Goal: Task Accomplishment & Management: Complete application form

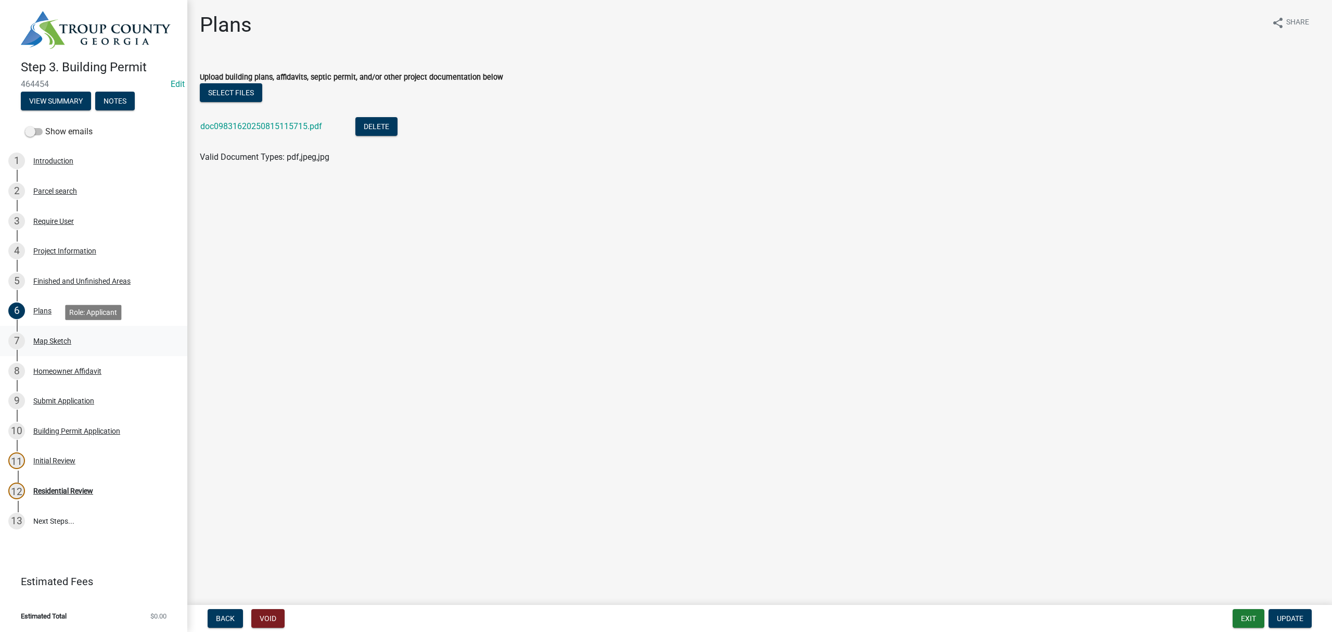
click at [55, 331] on link "7 Map Sketch" at bounding box center [93, 341] width 187 height 30
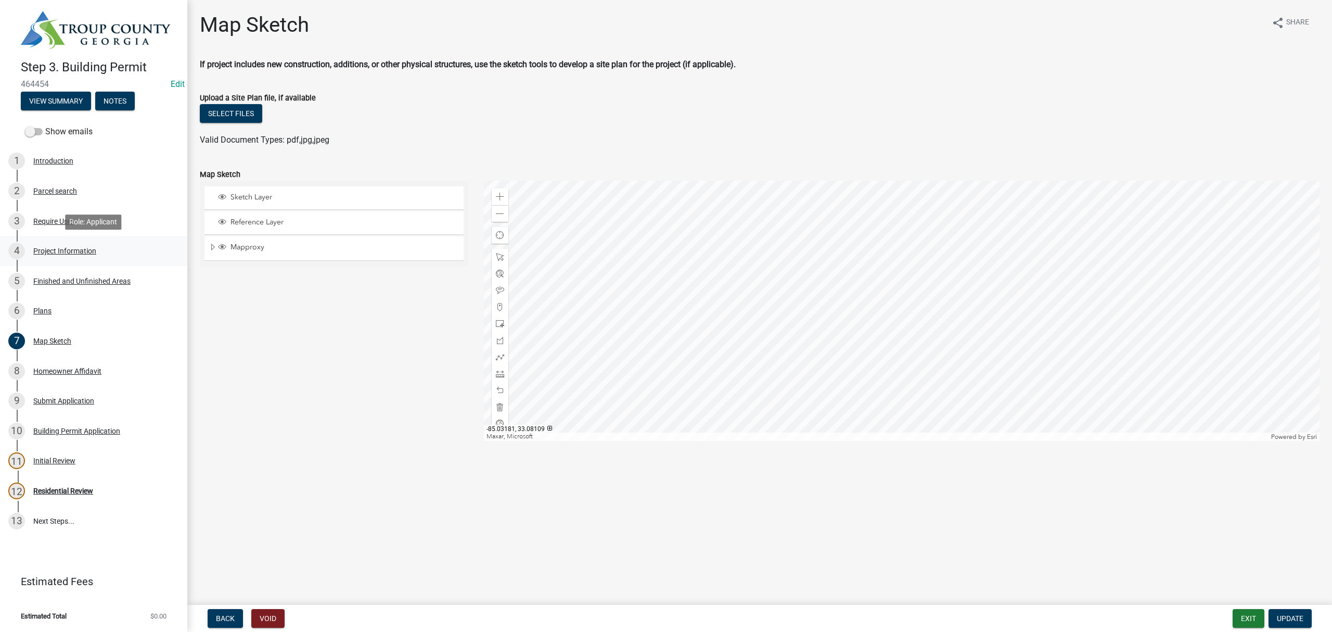
click at [83, 244] on div "4 Project Information" at bounding box center [89, 251] width 162 height 17
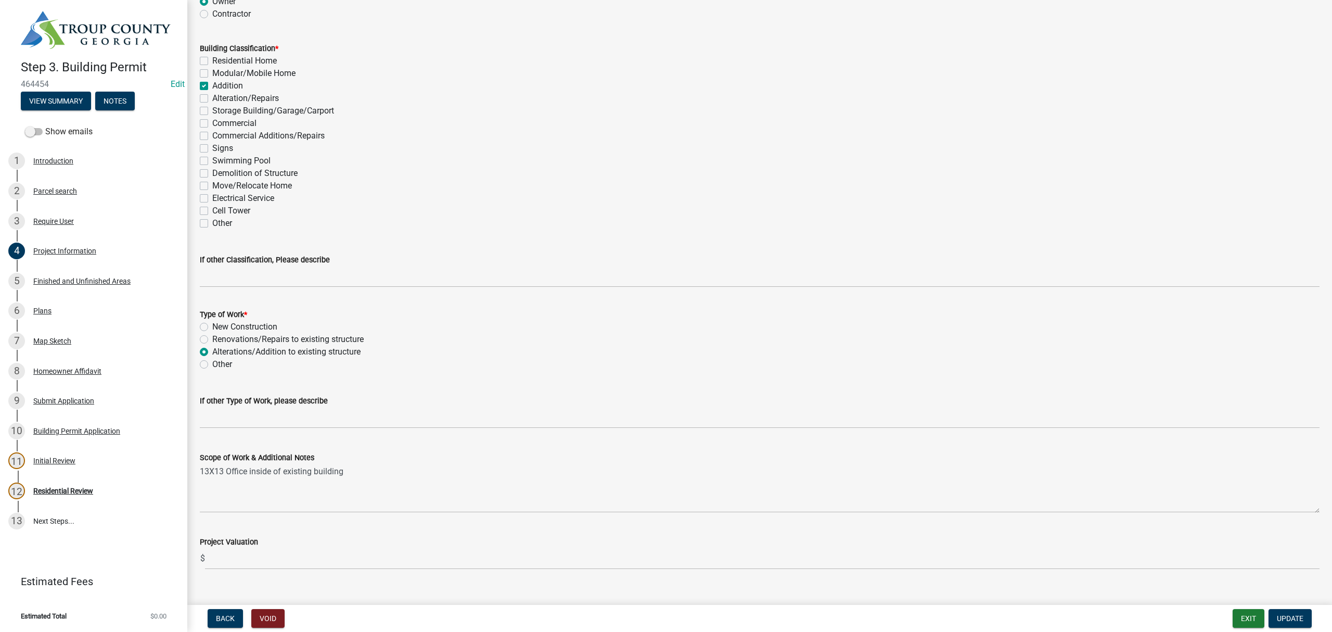
scroll to position [814, 0]
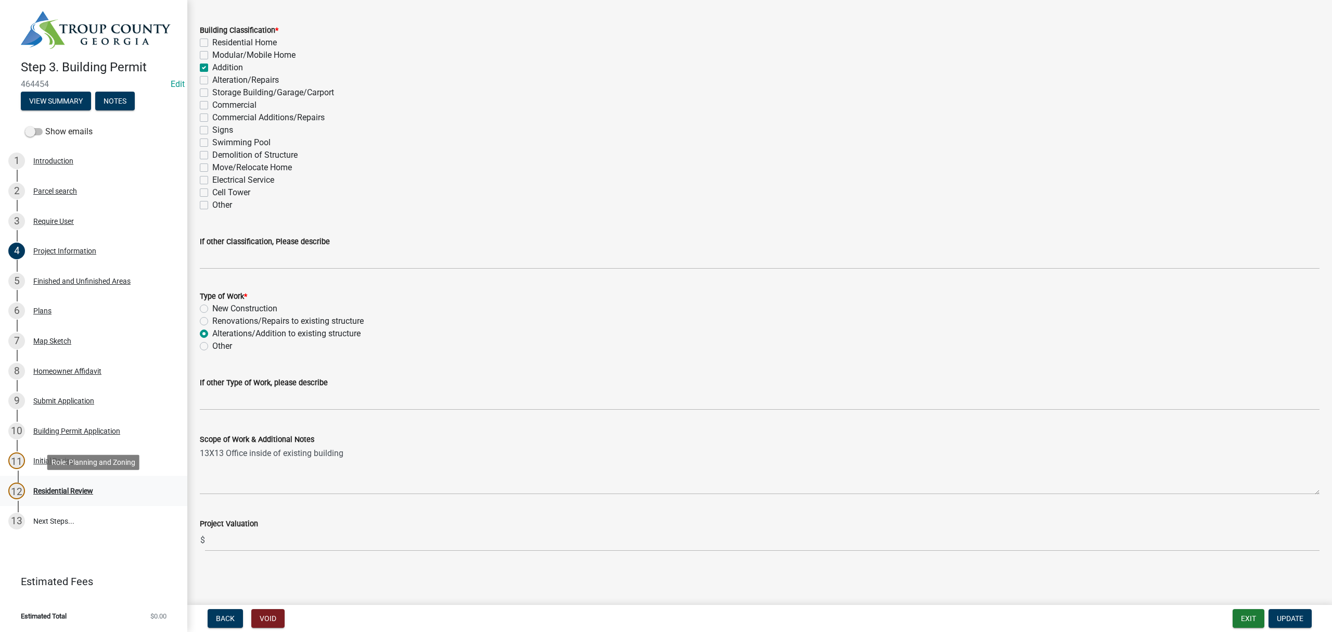
click at [78, 481] on link "12 Residential Review" at bounding box center [93, 491] width 187 height 30
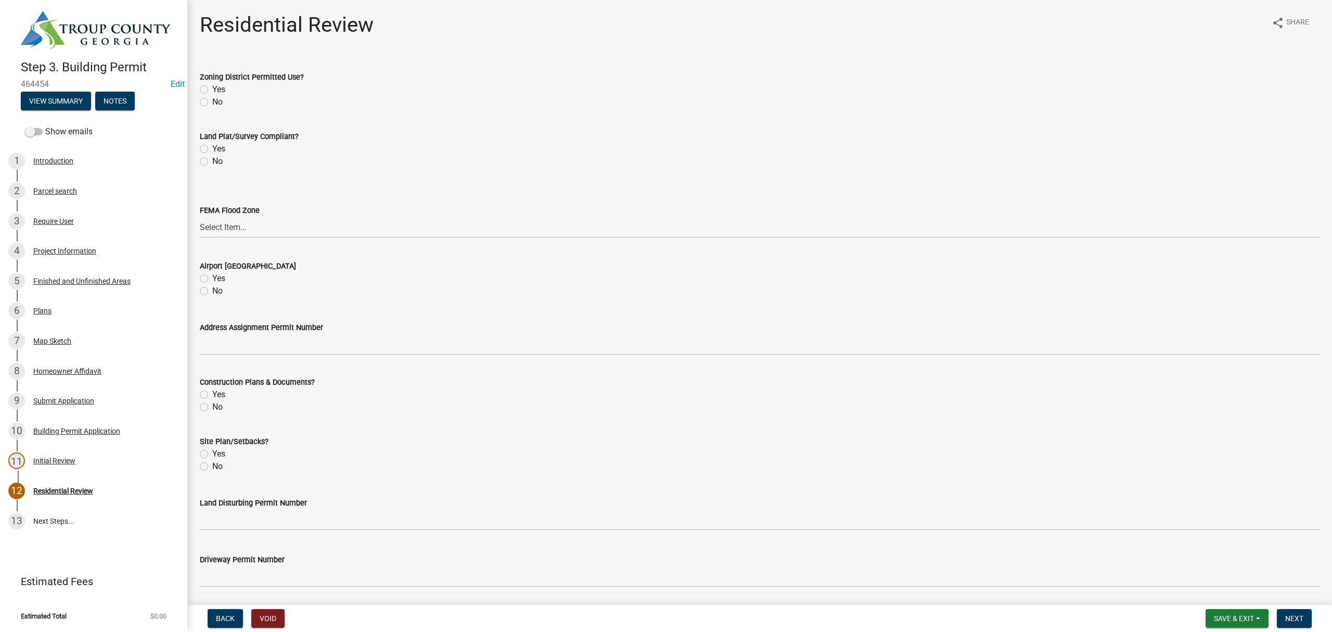
scroll to position [227, 0]
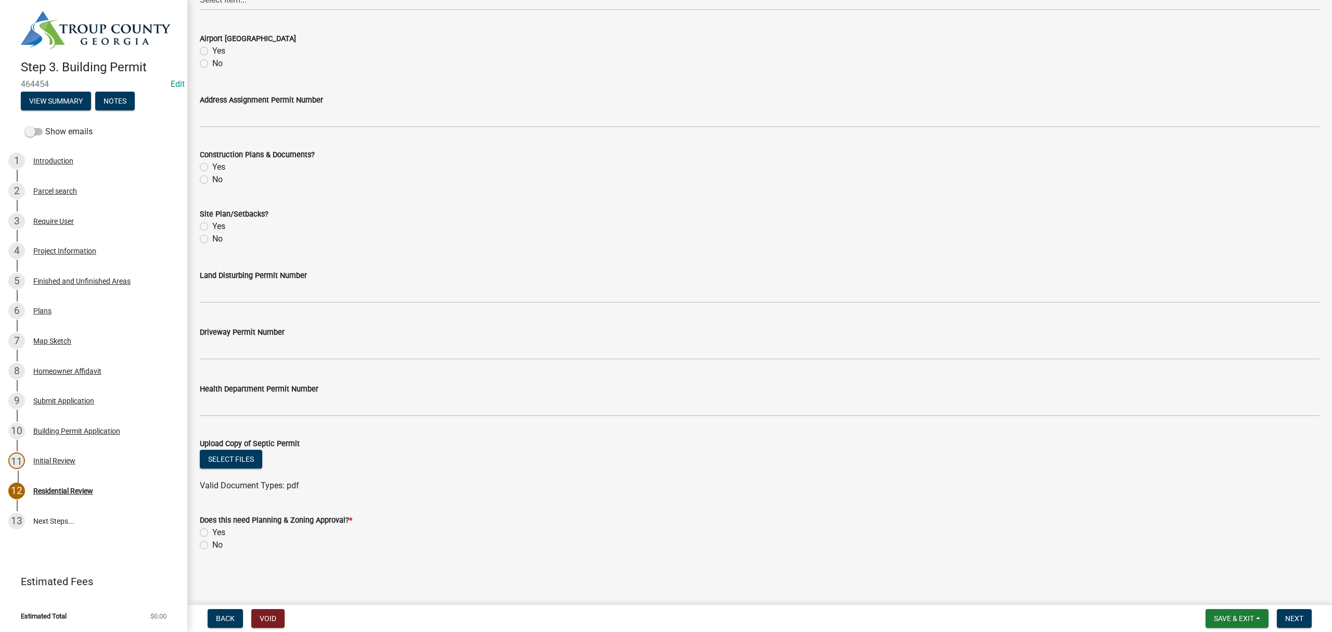
click at [212, 543] on label "No" at bounding box center [217, 545] width 10 height 12
click at [212, 543] on input "No" at bounding box center [215, 542] width 7 height 7
radio input "true"
click at [1291, 615] on span "Next" at bounding box center [1295, 618] width 18 height 8
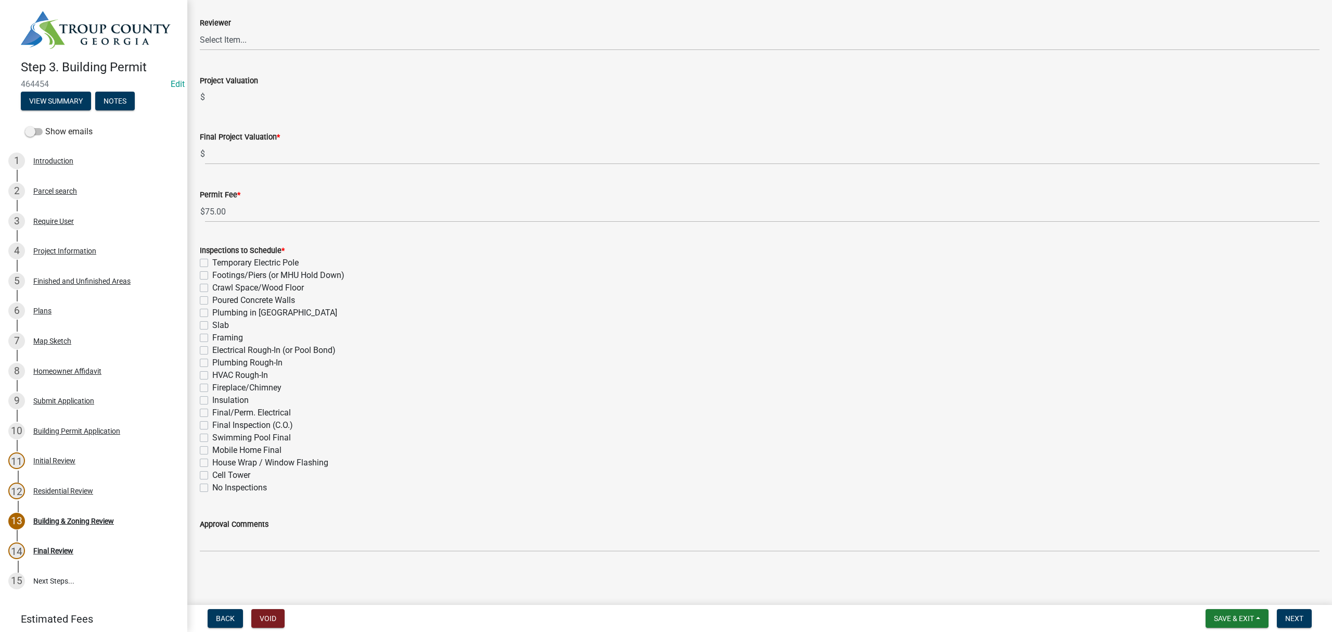
scroll to position [0, 0]
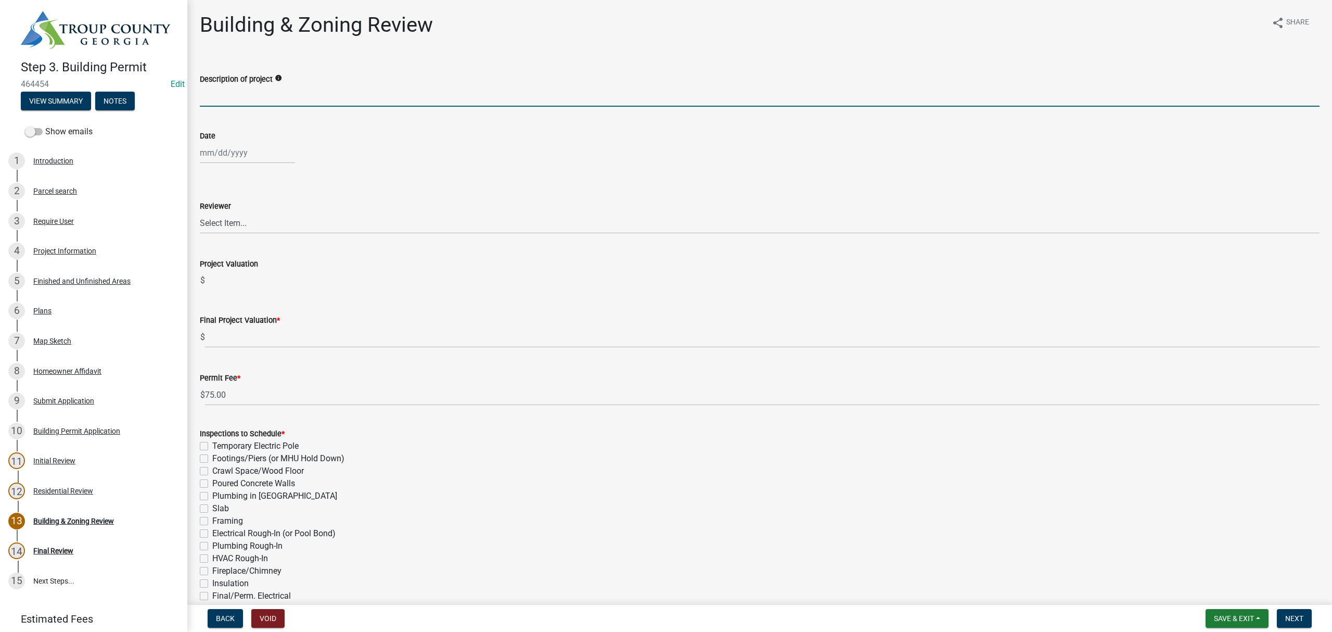
click at [262, 96] on input "Description of project" at bounding box center [760, 95] width 1120 height 21
type input "Rennovation"
click at [244, 149] on div at bounding box center [247, 152] width 95 height 21
select select "8"
select select "2025"
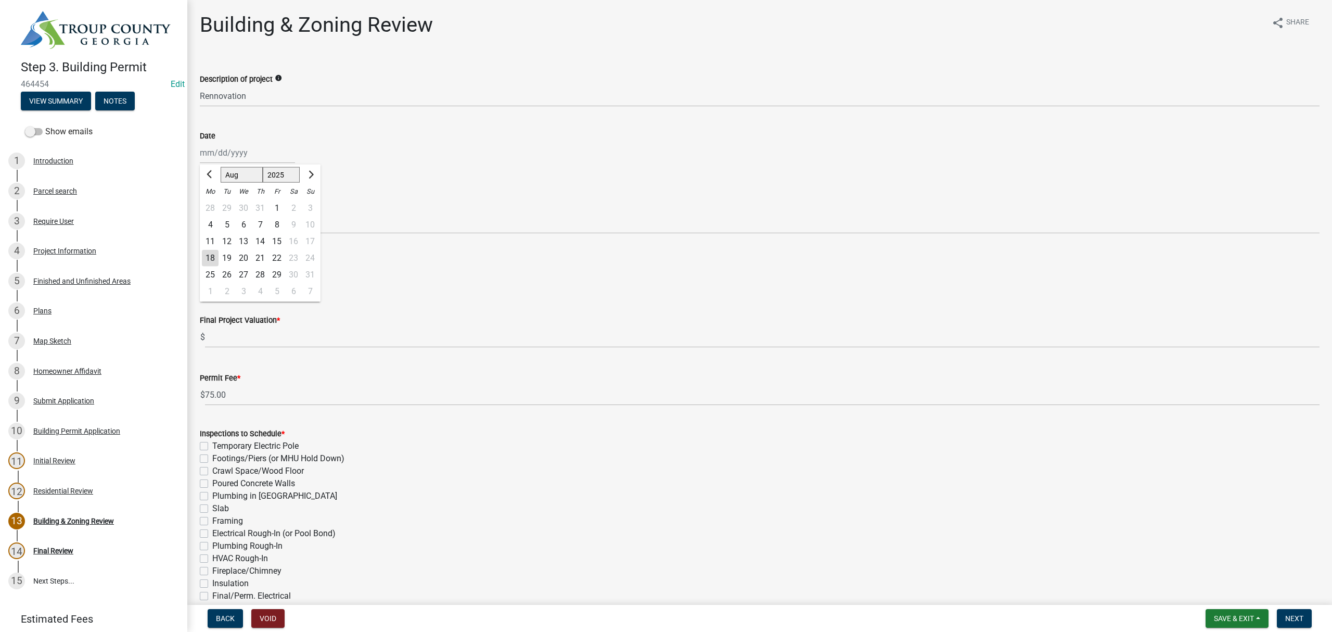
click at [209, 256] on div "18" at bounding box center [210, 258] width 17 height 17
type input "08/18/2025"
click at [217, 224] on select "Select Item... Ruth West William Huff Douglas Richardson Phillip Wesley Jenny P…" at bounding box center [760, 222] width 1120 height 21
click at [200, 212] on select "Select Item... Ruth West William Huff Douglas Richardson Phillip Wesley Jenny P…" at bounding box center [760, 222] width 1120 height 21
select select "68ced6f9-1cde-4df4-873a-f2fb2a9a9b51"
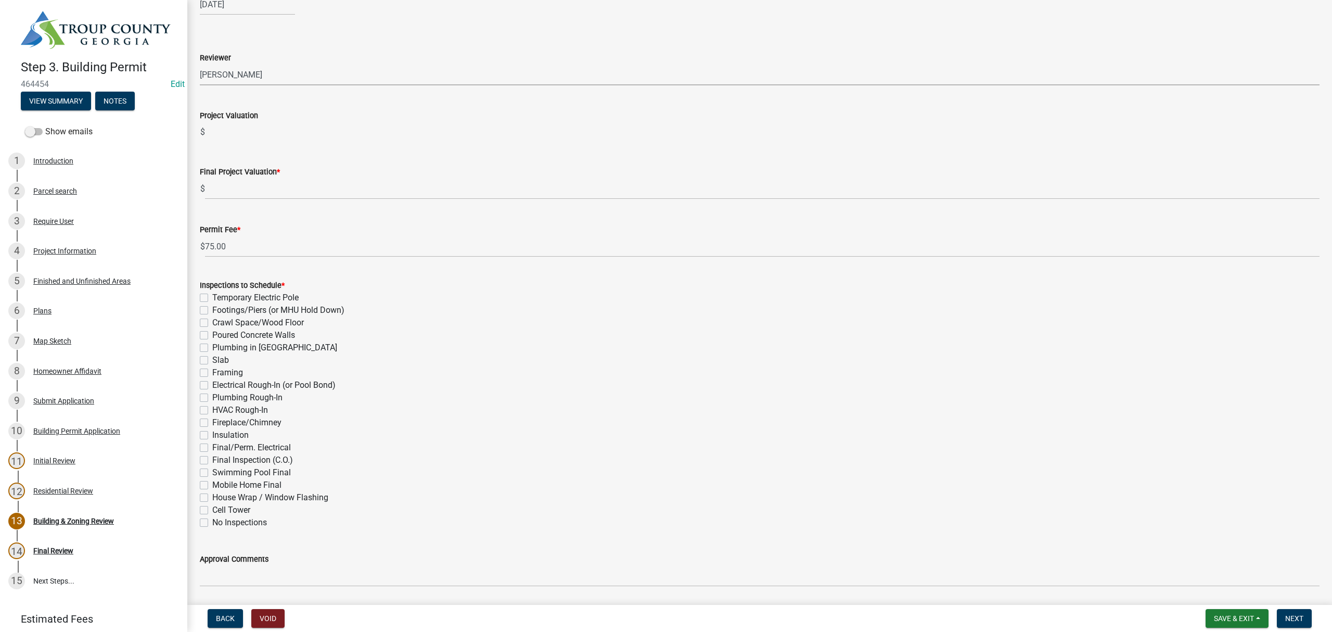
scroll to position [183, 0]
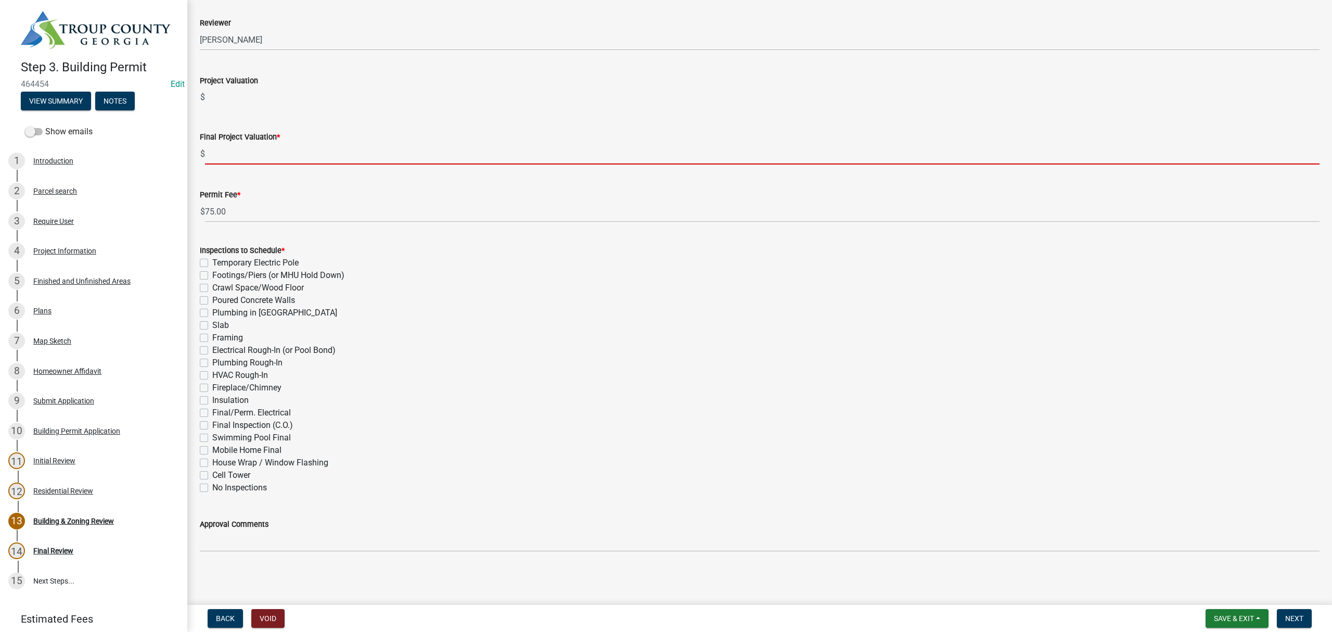
click at [253, 161] on input "text" at bounding box center [762, 153] width 1115 height 21
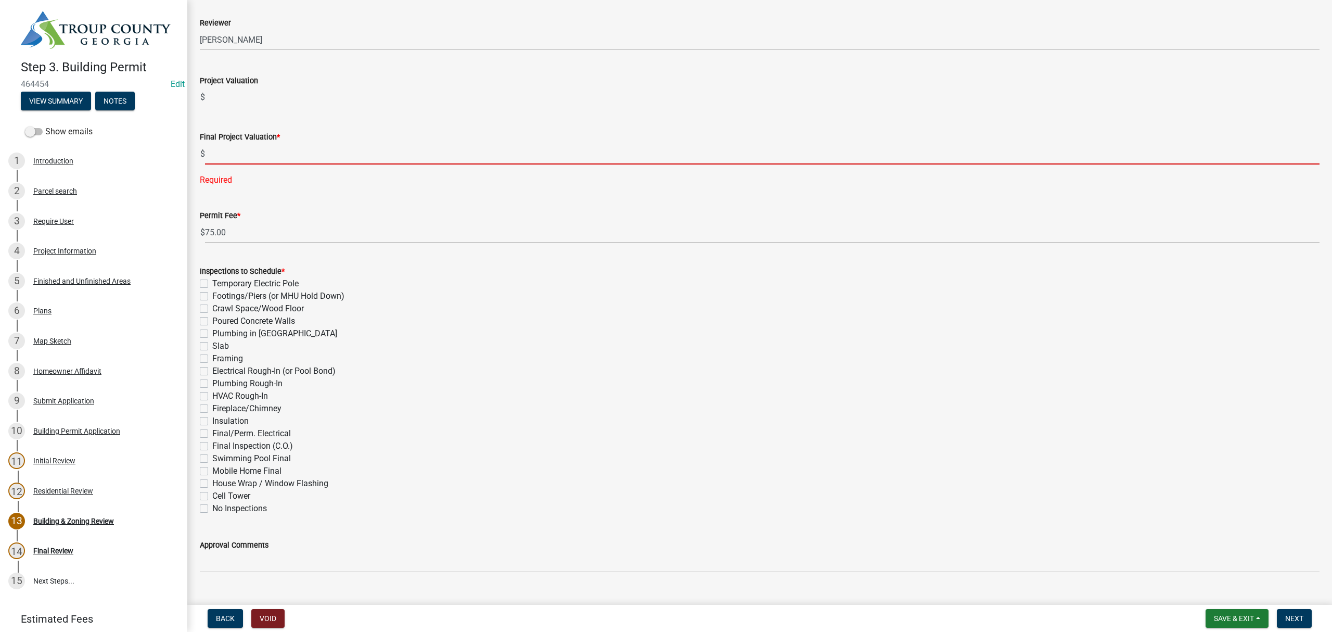
click at [236, 159] on input "text" at bounding box center [762, 153] width 1115 height 21
paste input "$7,605.00"
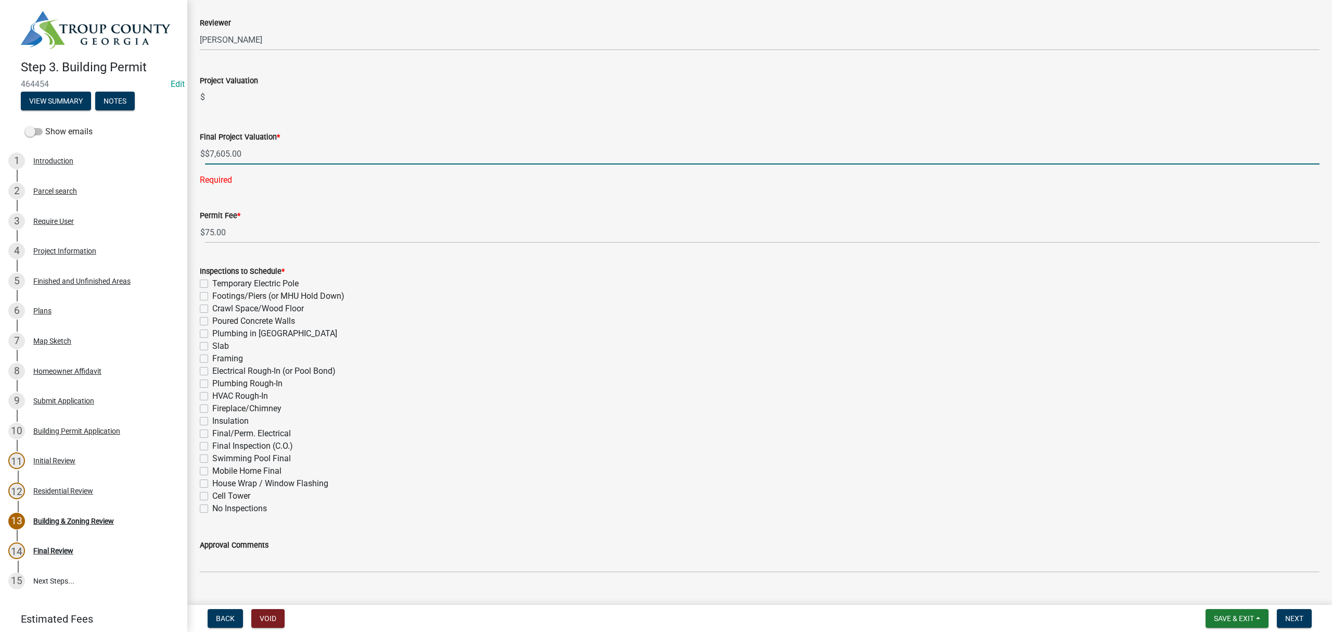
type input "7605"
click at [367, 91] on wm-data-entity-input-list "Description of project info Rennovation Date 08/18/2025 Reviewer Select Item...…" at bounding box center [760, 228] width 1120 height 706
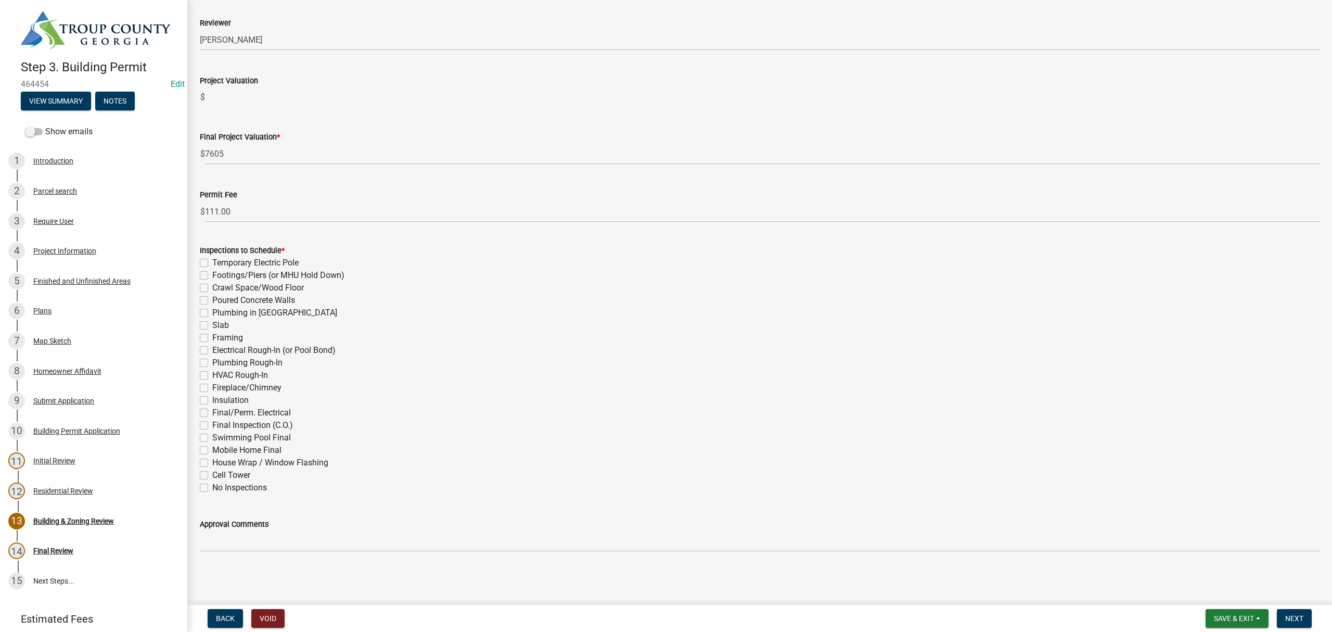
click at [212, 336] on label "Framing" at bounding box center [227, 338] width 31 height 12
click at [212, 336] on input "Framing" at bounding box center [215, 335] width 7 height 7
checkbox input "true"
checkbox input "false"
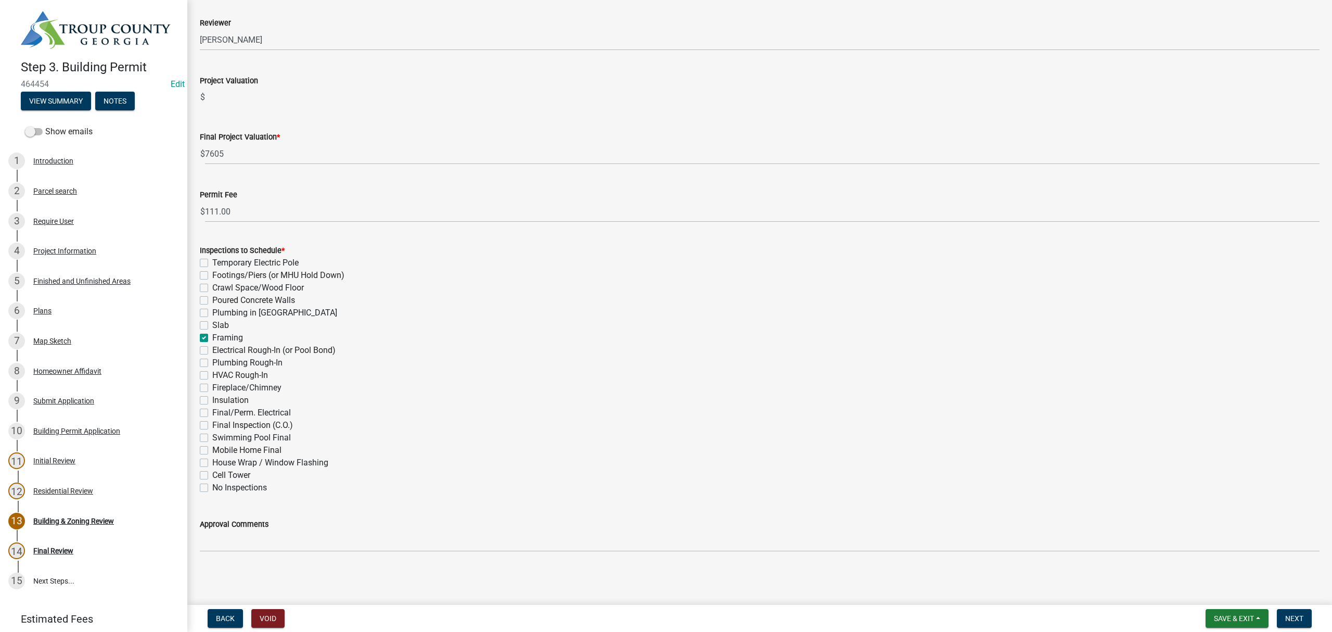
checkbox input "false"
checkbox input "true"
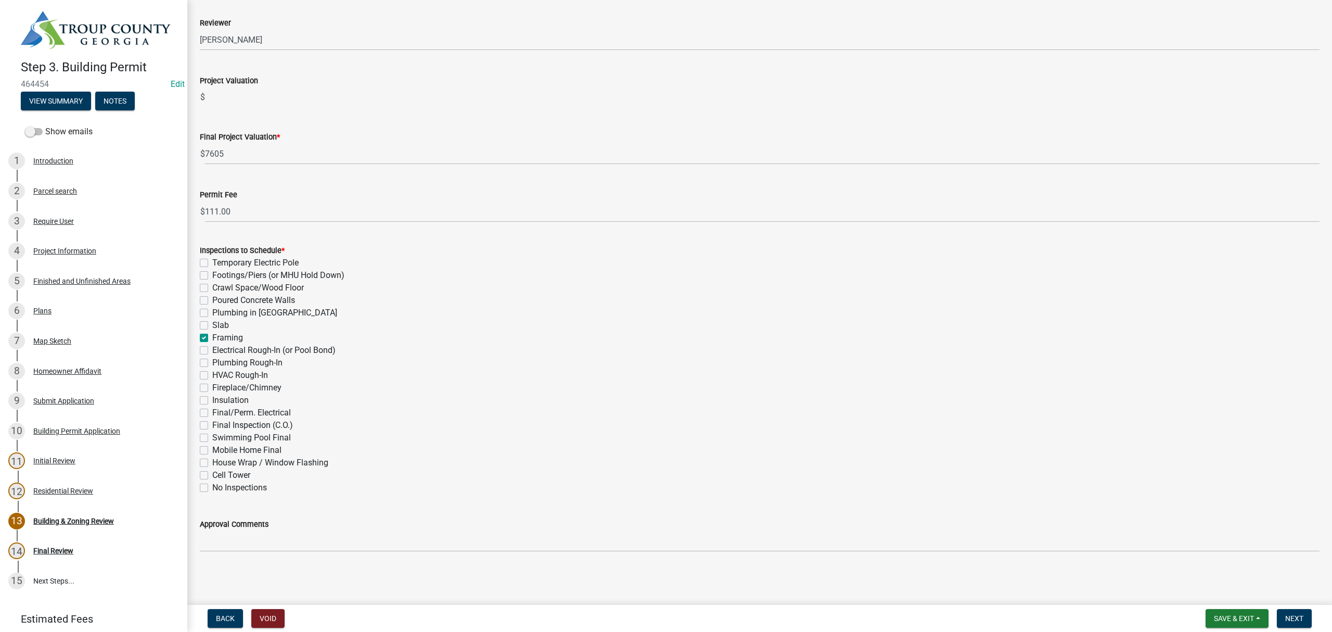
checkbox input "false"
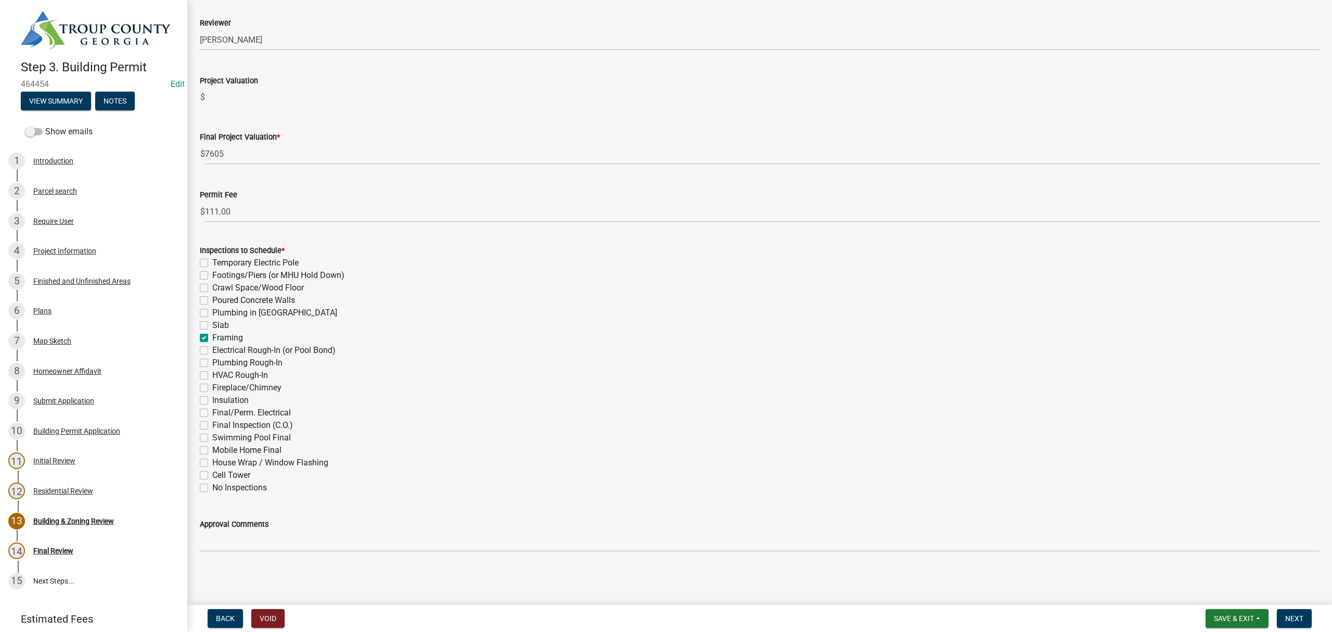
checkbox input "false"
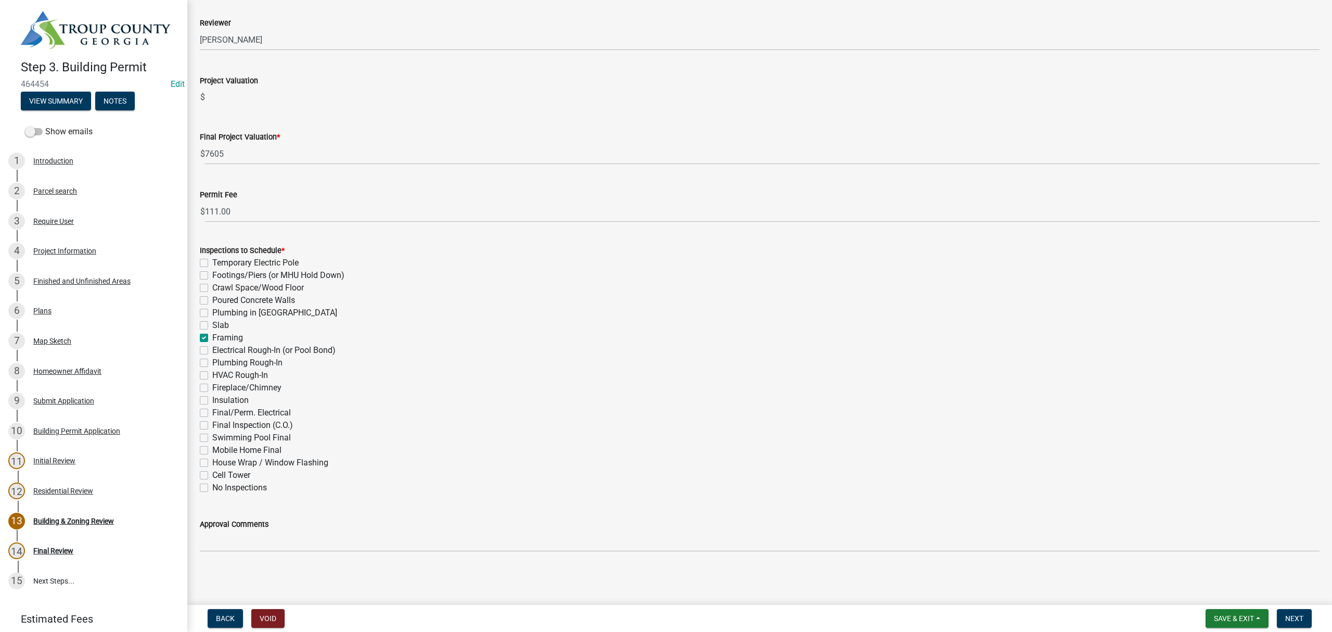
checkbox input "false"
click at [212, 347] on label "Electrical Rough-In (or Pool Bond)" at bounding box center [273, 350] width 123 height 12
click at [212, 347] on input "Electrical Rough-In (or Pool Bond)" at bounding box center [215, 347] width 7 height 7
checkbox input "true"
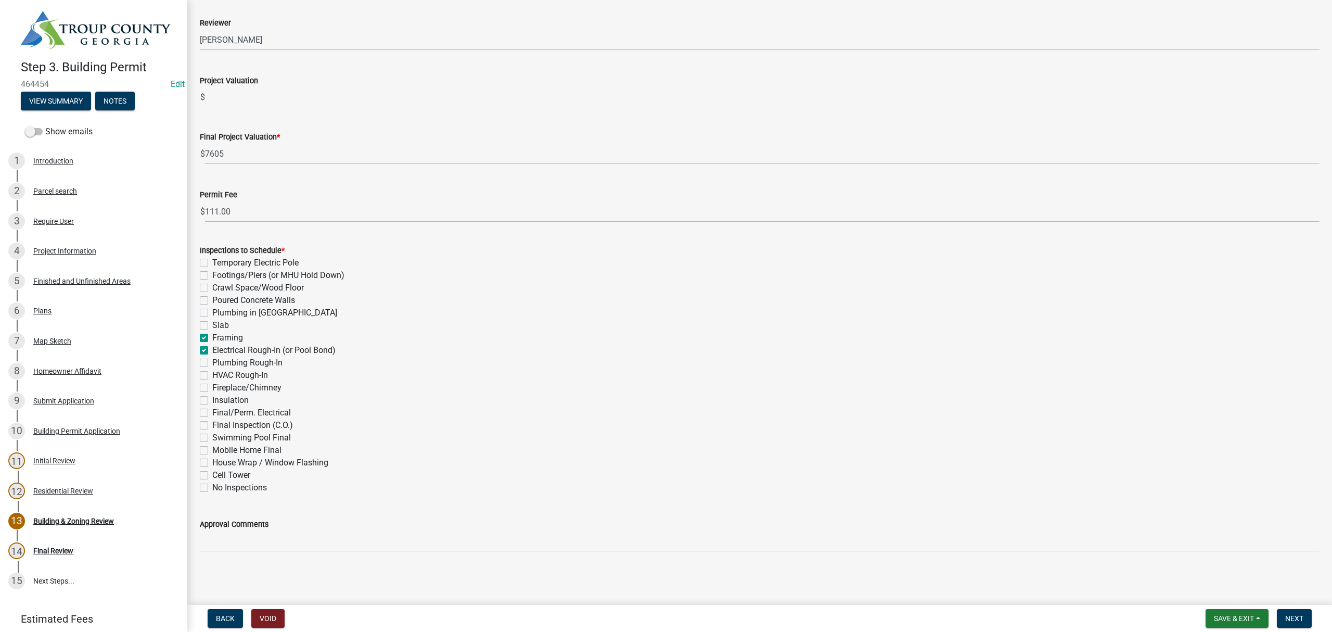
checkbox input "false"
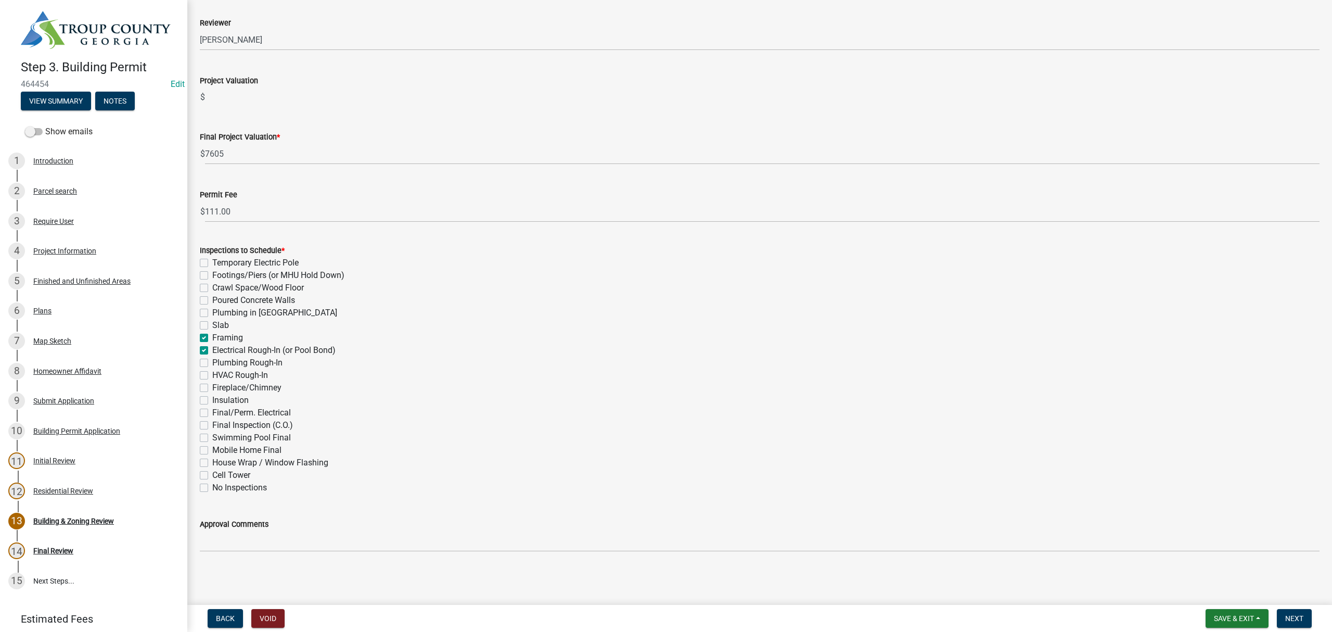
checkbox input "false"
checkbox input "true"
checkbox input "false"
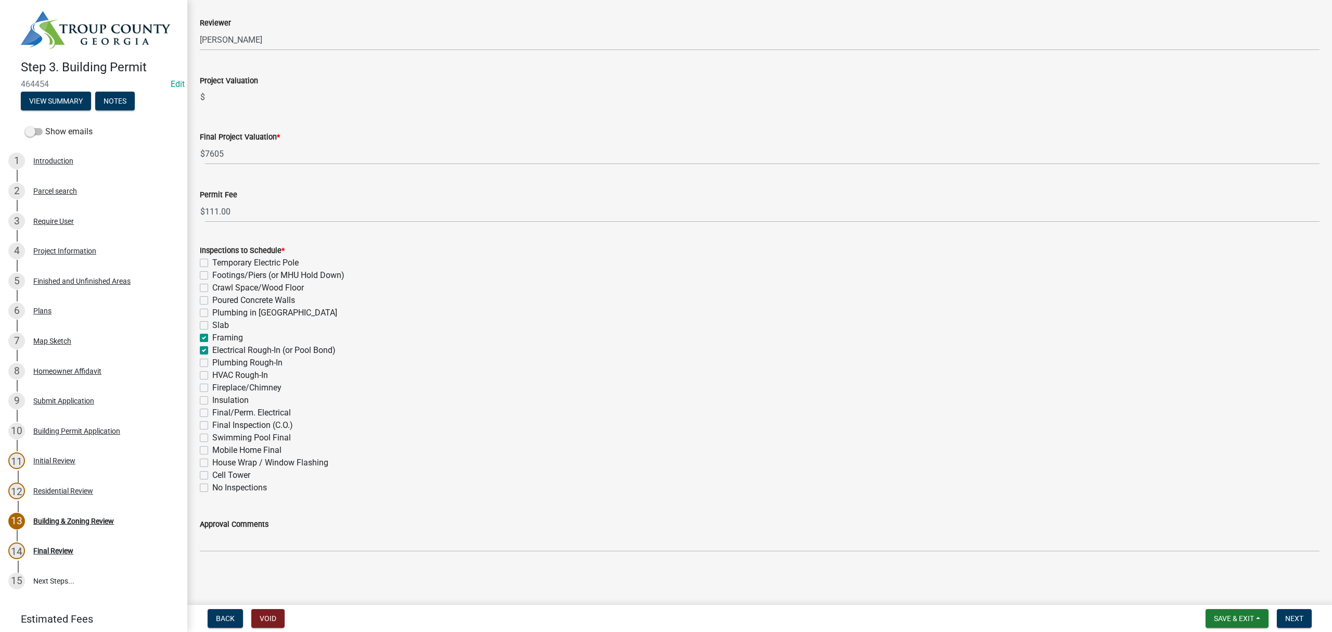
checkbox input "false"
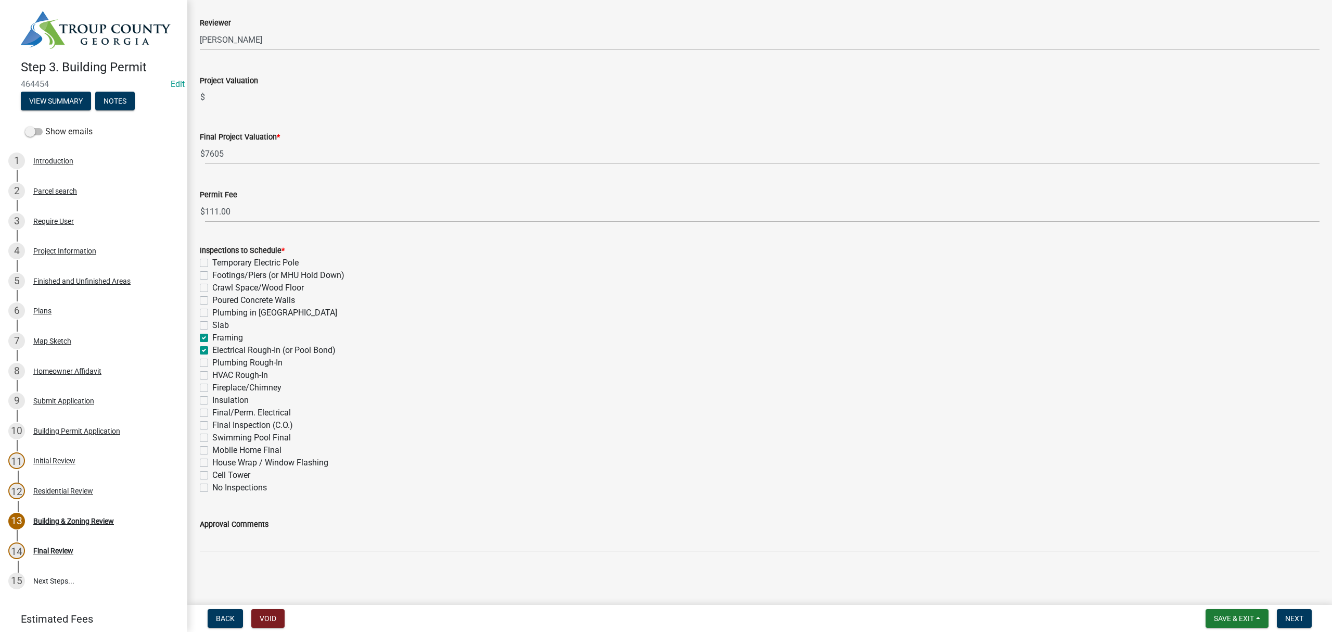
checkbox input "false"
click at [212, 376] on label "HVAC Rough-In" at bounding box center [240, 375] width 56 height 12
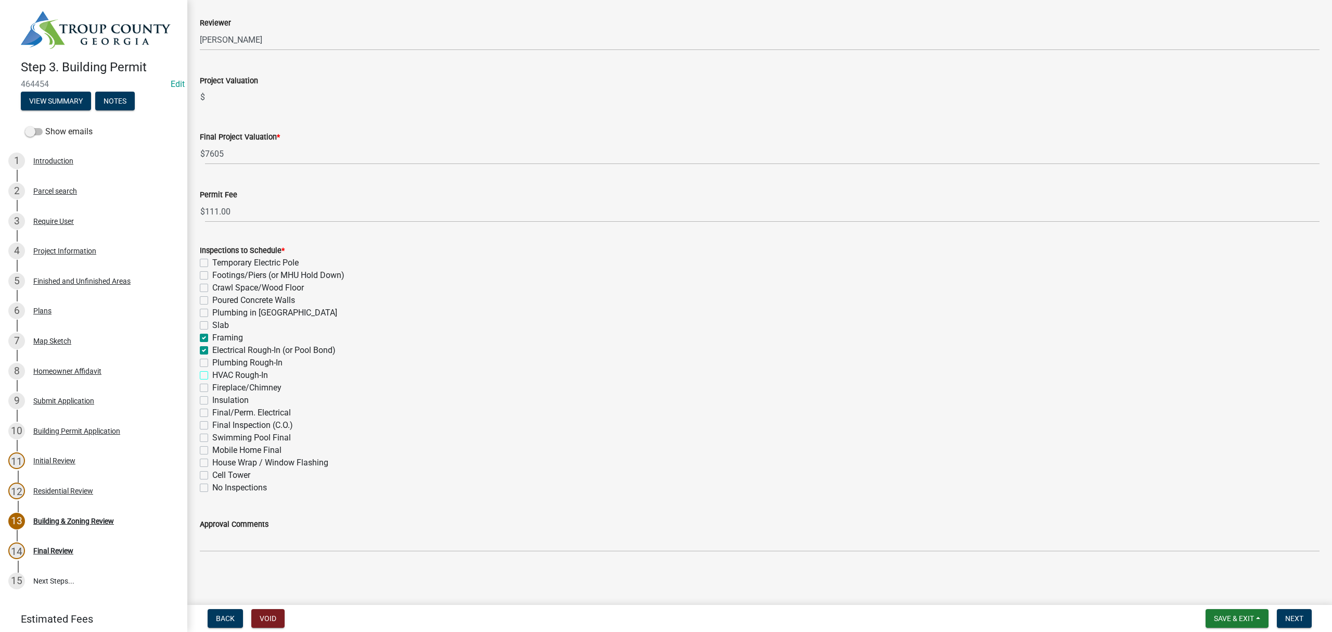
click at [212, 376] on input "HVAC Rough-In" at bounding box center [215, 372] width 7 height 7
checkbox input "true"
checkbox input "false"
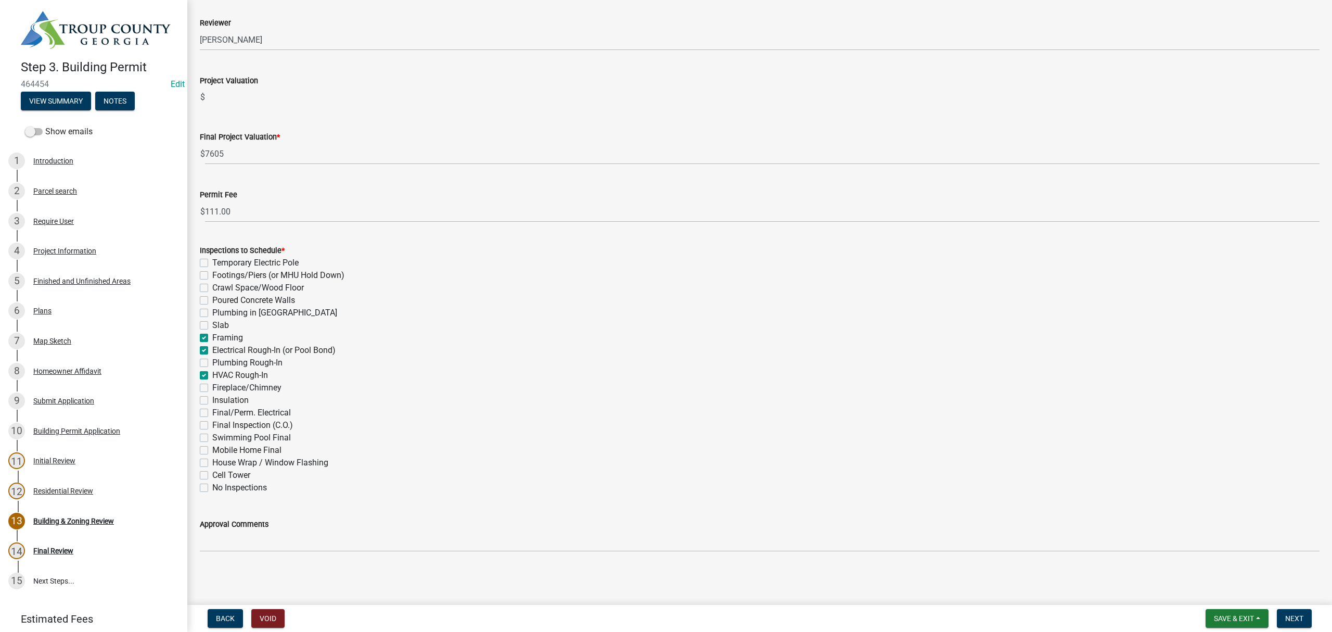
checkbox input "false"
checkbox input "true"
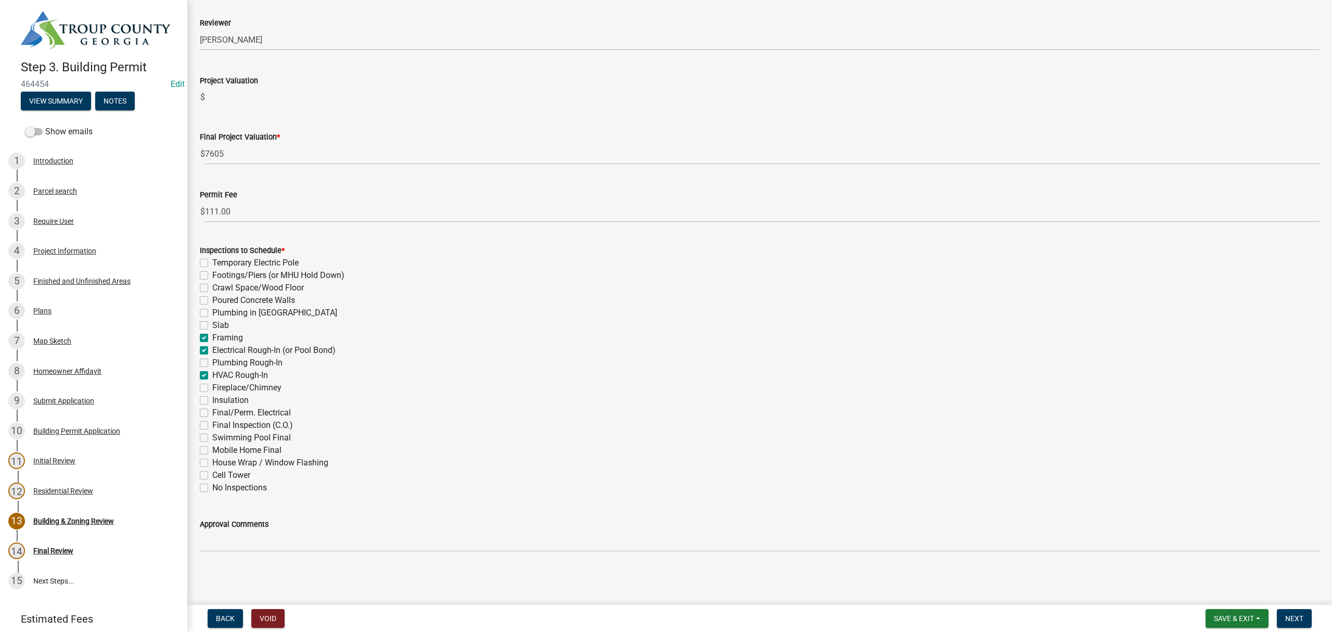
checkbox input "false"
checkbox input "true"
checkbox input "false"
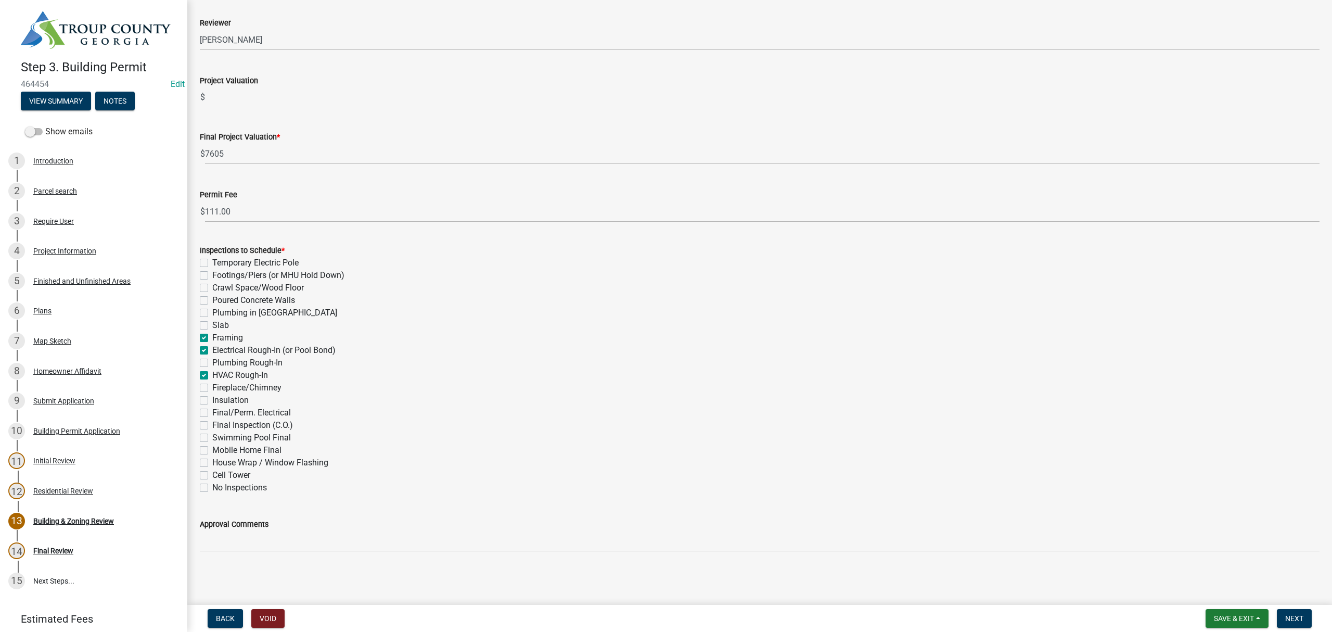
checkbox input "false"
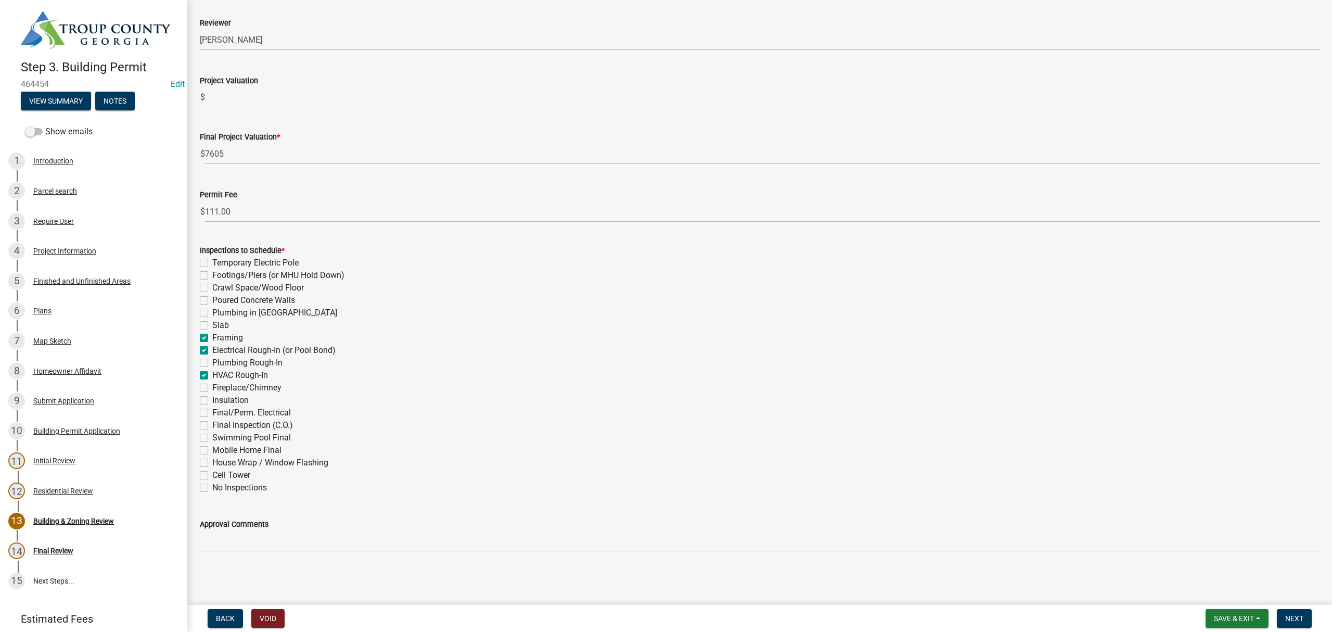
checkbox input "false"
drag, startPoint x: 202, startPoint y: 413, endPoint x: 198, endPoint y: 425, distance: 13.3
click at [212, 413] on label "Final/Perm. Electrical" at bounding box center [251, 413] width 79 height 12
click at [212, 413] on input "Final/Perm. Electrical" at bounding box center [215, 410] width 7 height 7
checkbox input "true"
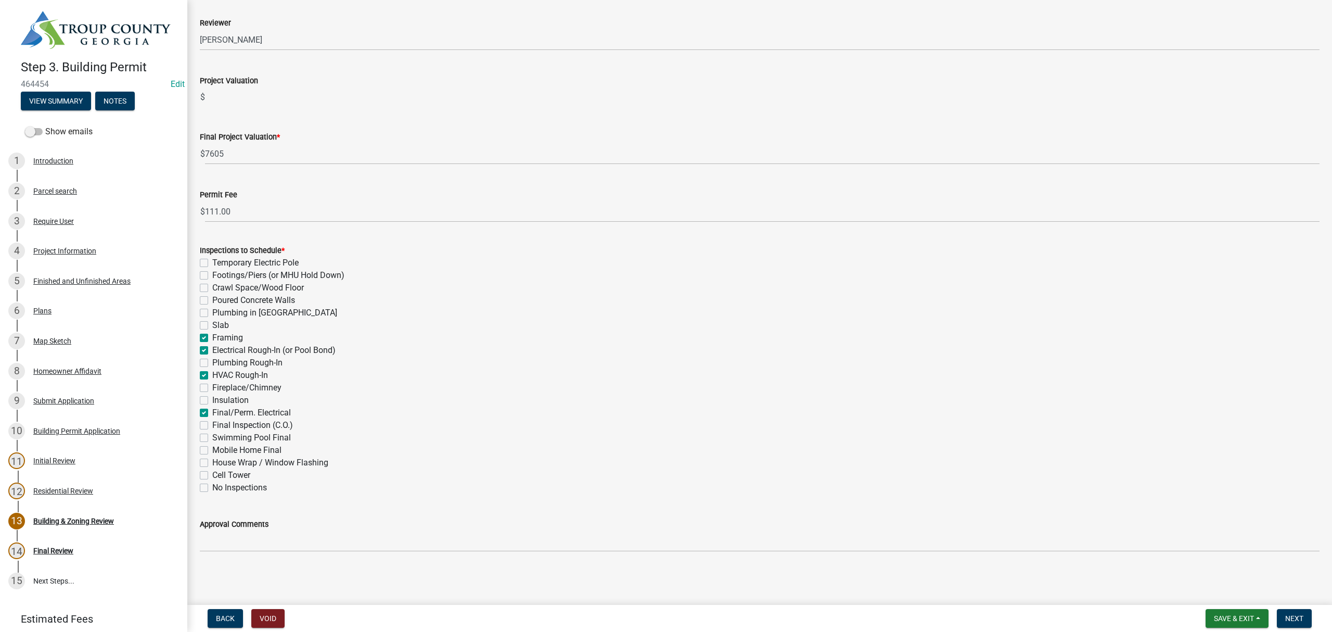
checkbox input "false"
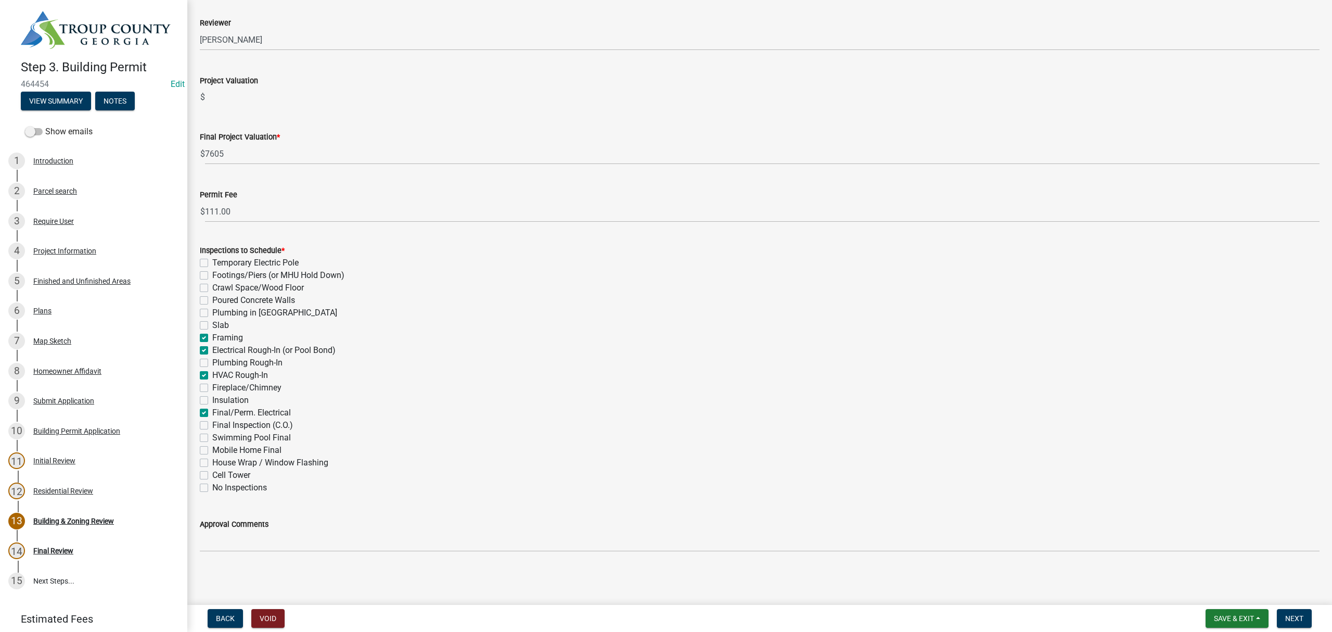
checkbox input "false"
checkbox input "true"
checkbox input "false"
checkbox input "true"
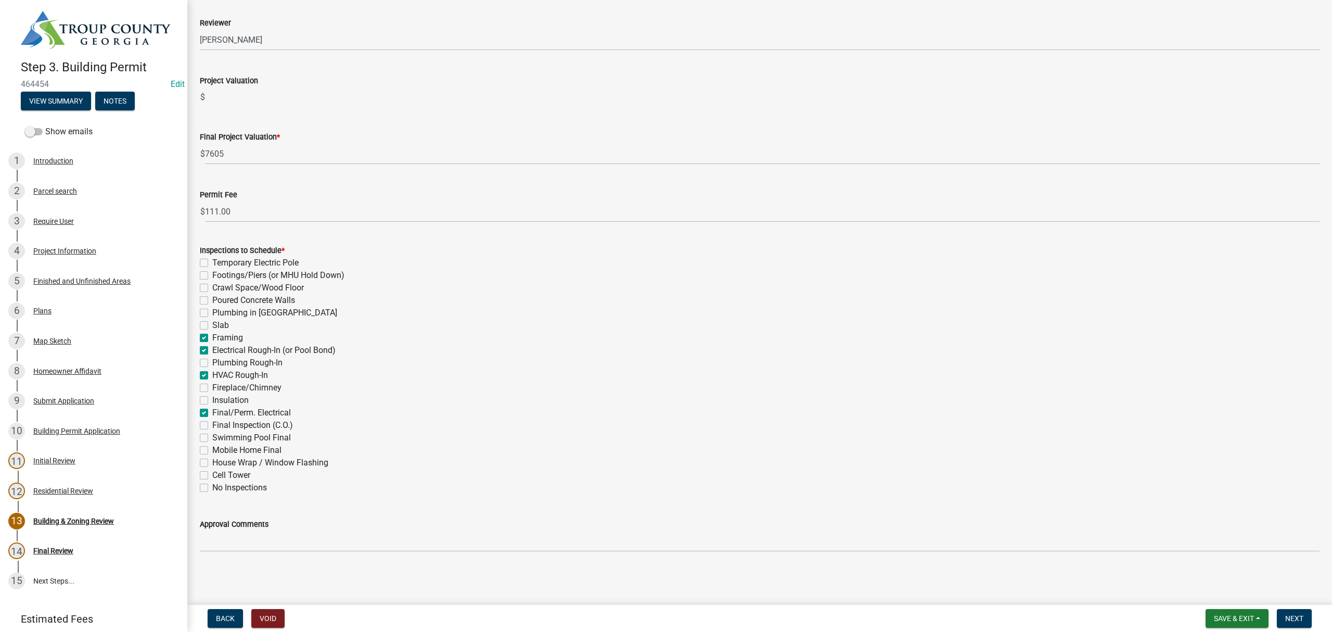
checkbox input "false"
checkbox input "true"
checkbox input "false"
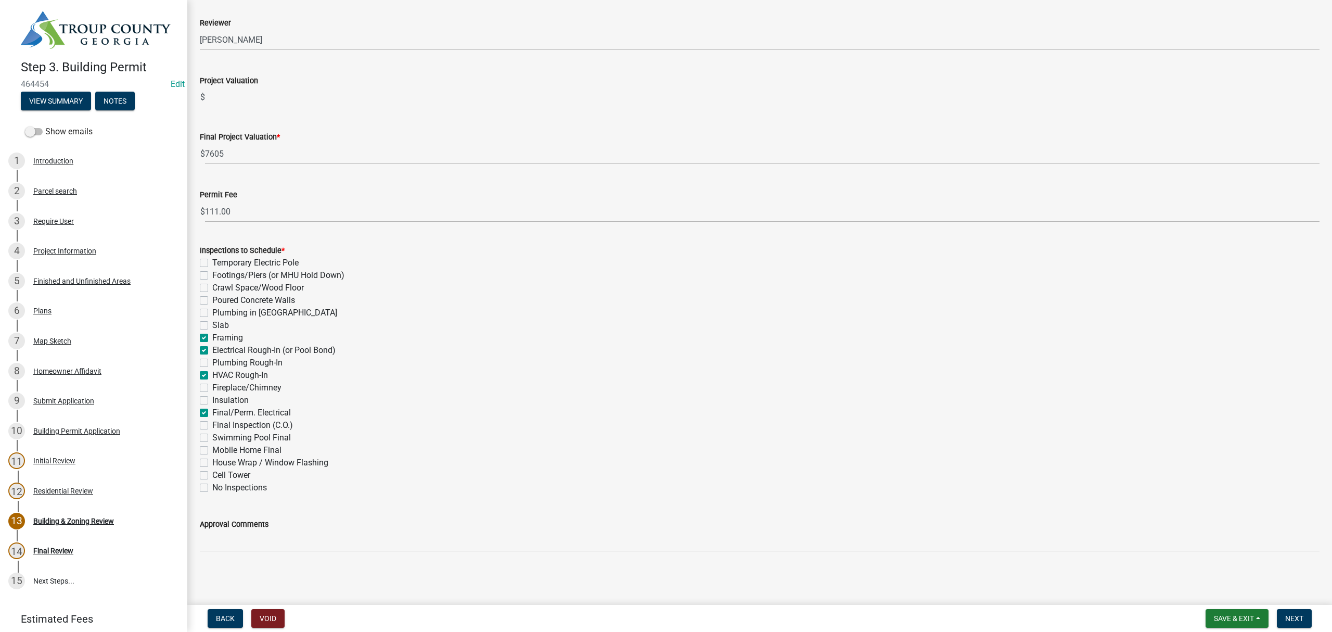
checkbox input "false"
click at [212, 424] on label "Final Inspection (C.O.)" at bounding box center [252, 425] width 81 height 12
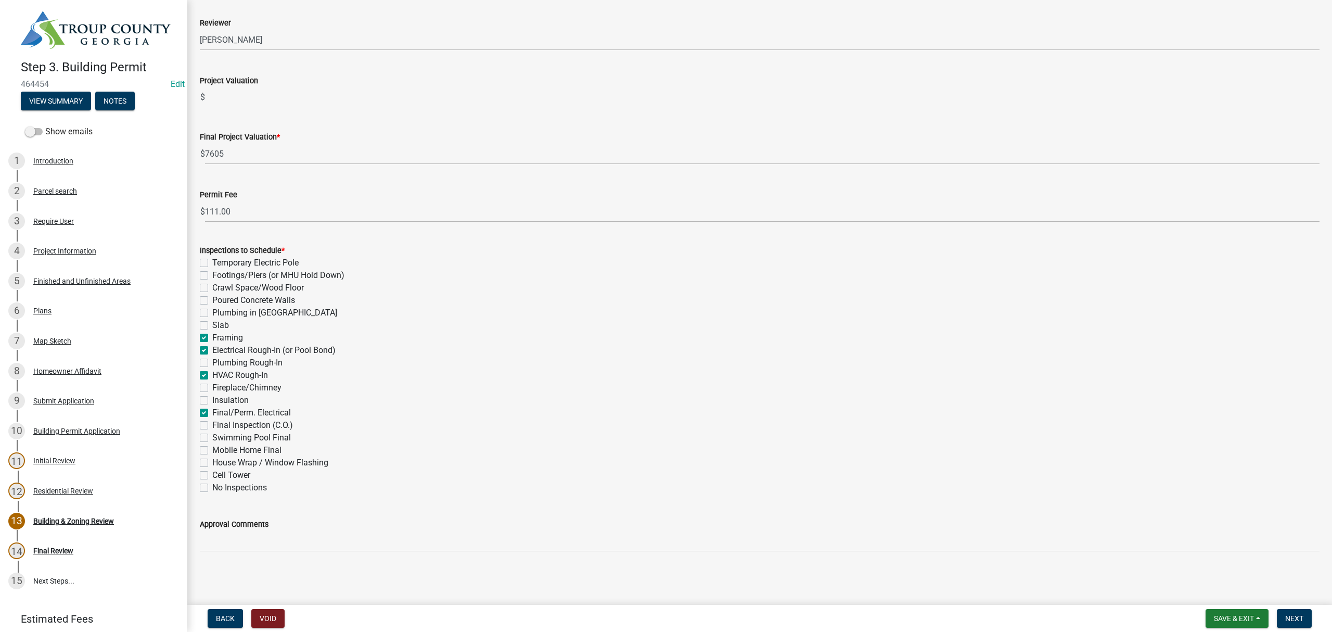
click at [212, 424] on input "Final Inspection (C.O.)" at bounding box center [215, 422] width 7 height 7
checkbox input "true"
checkbox input "false"
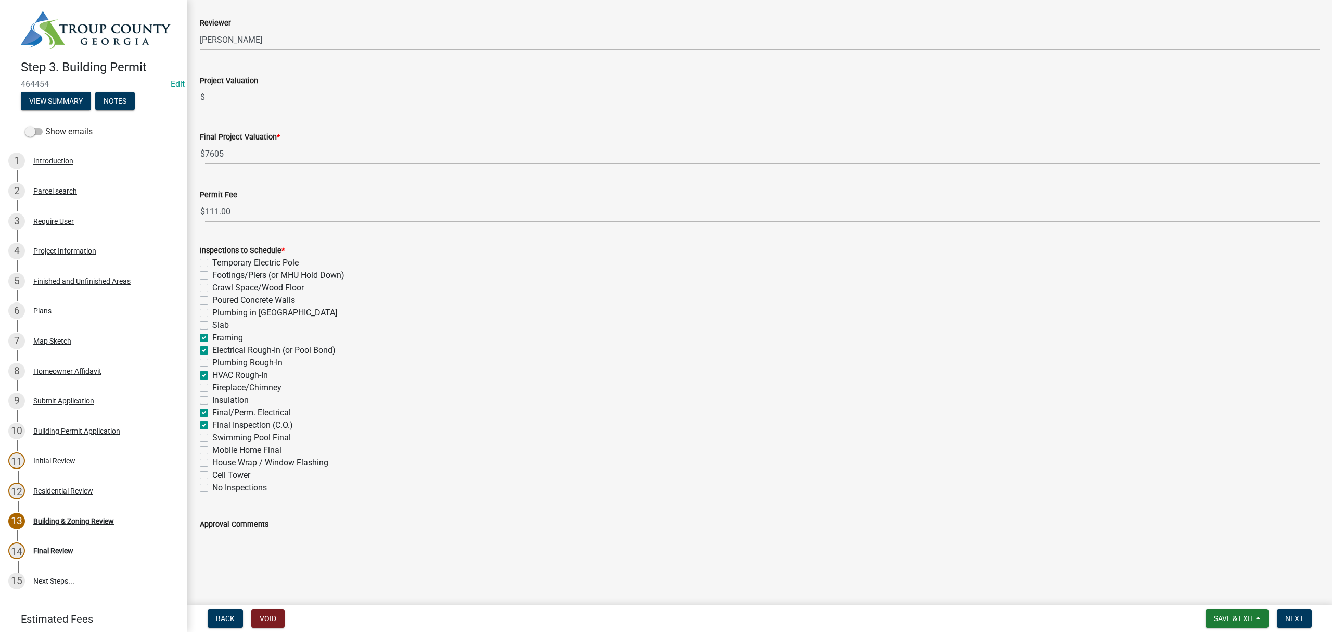
checkbox input "false"
checkbox input "true"
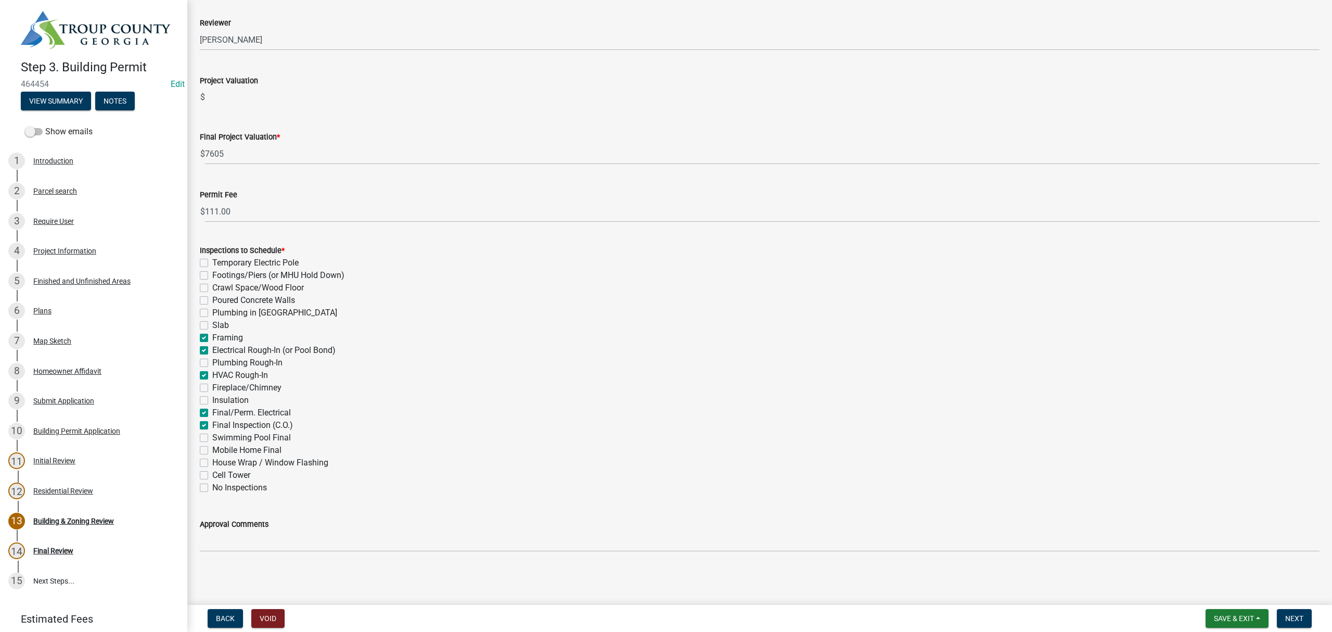
checkbox input "false"
checkbox input "true"
checkbox input "false"
checkbox input "true"
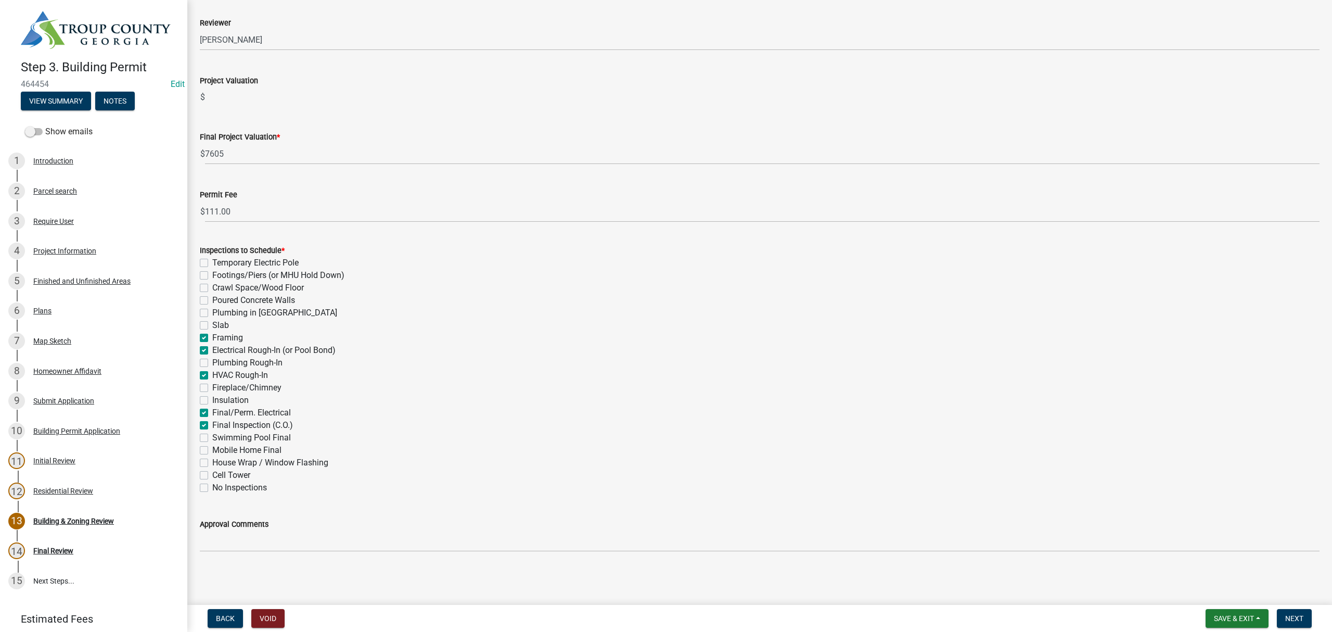
checkbox input "true"
checkbox input "false"
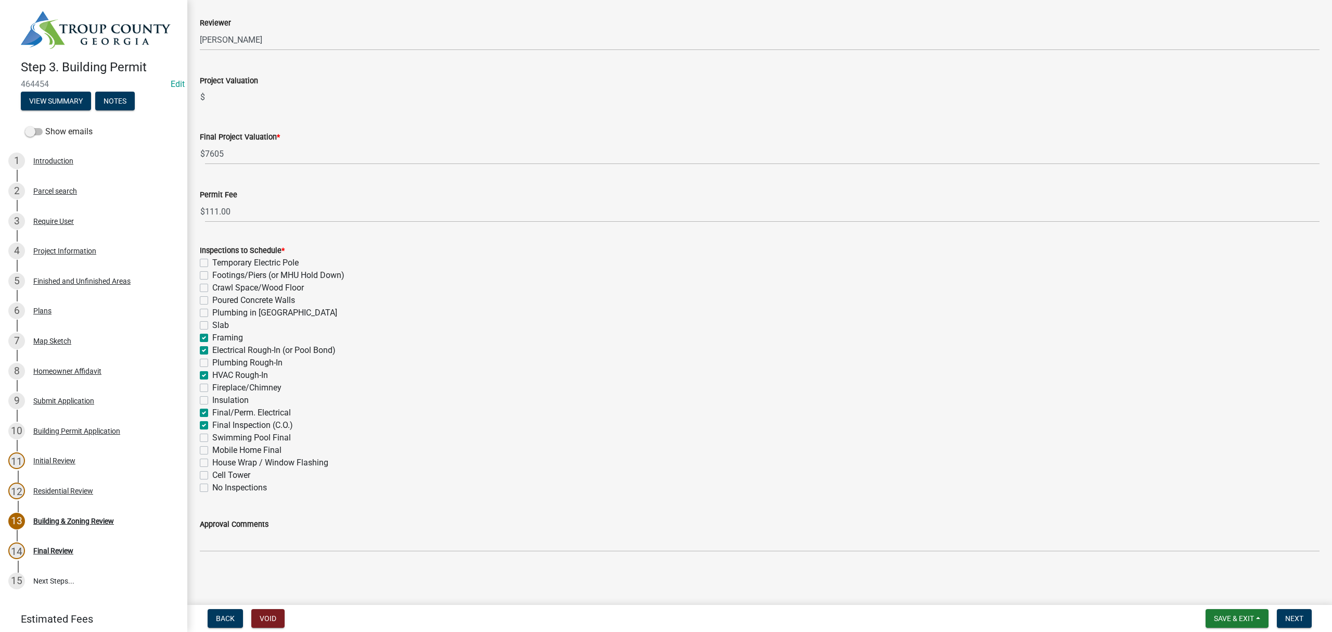
checkbox input "false"
click at [1296, 614] on span "Next" at bounding box center [1295, 618] width 18 height 8
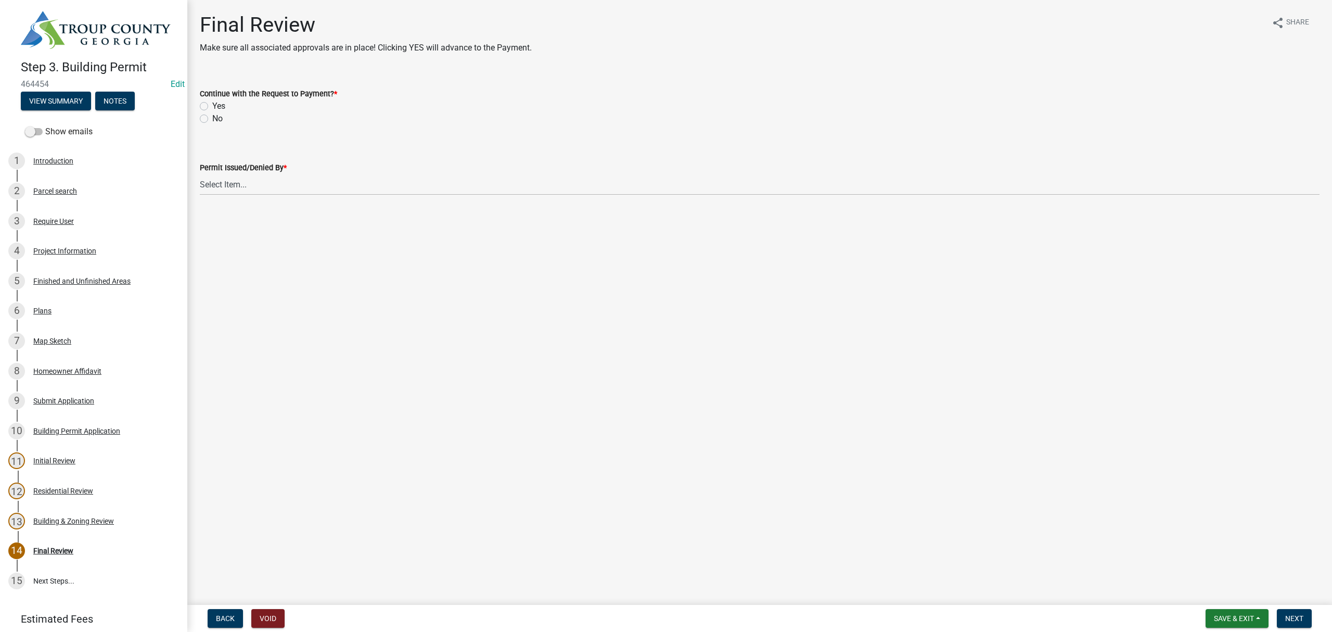
drag, startPoint x: 202, startPoint y: 105, endPoint x: 206, endPoint y: 121, distance: 16.2
click at [212, 106] on label "Yes" at bounding box center [218, 106] width 13 height 12
click at [212, 106] on input "Yes" at bounding box center [215, 103] width 7 height 7
radio input "true"
click at [233, 196] on wm-data-entity-input "Permit Issued/Denied By * Select Item... Ruth West William Huff Douglas Richard…" at bounding box center [760, 169] width 1120 height 70
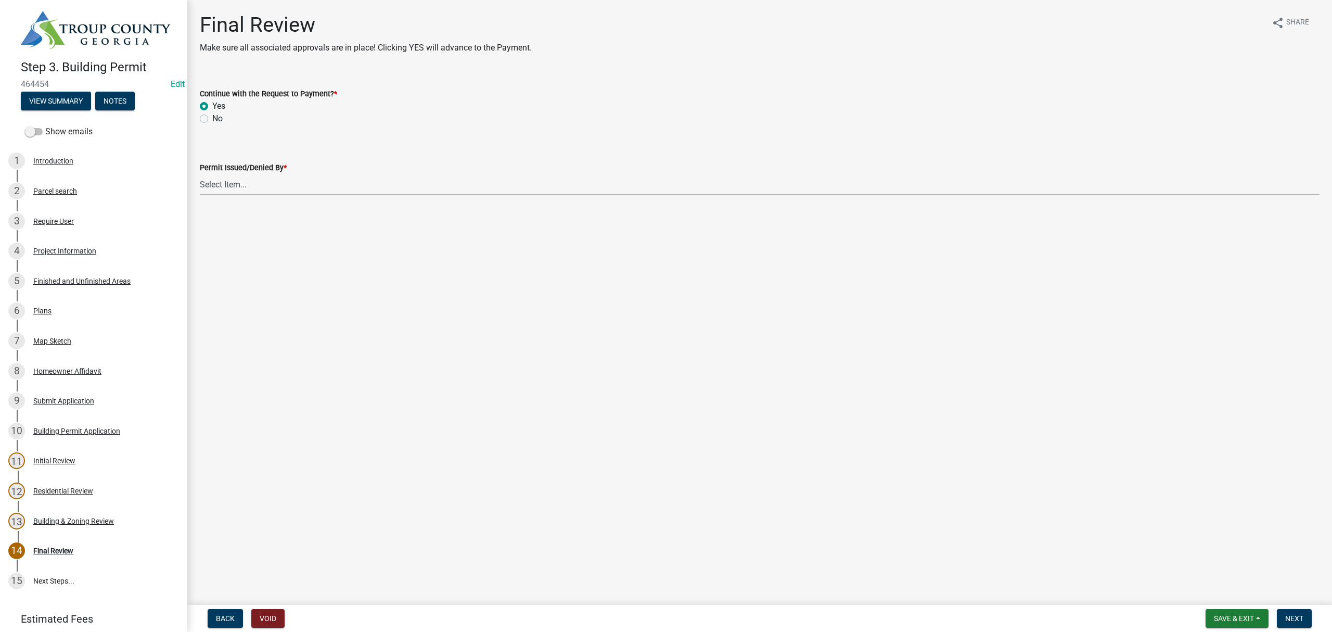
drag, startPoint x: 234, startPoint y: 185, endPoint x: 232, endPoint y: 194, distance: 8.5
click at [233, 189] on select "Select Item... Ruth West William Huff Douglas Richardson Phillip Wesley Jenny P…" at bounding box center [760, 184] width 1120 height 21
click at [200, 174] on select "Select Item... Ruth West William Huff Douglas Richardson Phillip Wesley Jenny P…" at bounding box center [760, 184] width 1120 height 21
select select "68ced6f9-1cde-4df4-873a-f2fb2a9a9b51"
click at [1300, 629] on nav "Back Void Save & Exit Save Save & Exit Next" at bounding box center [759, 618] width 1145 height 27
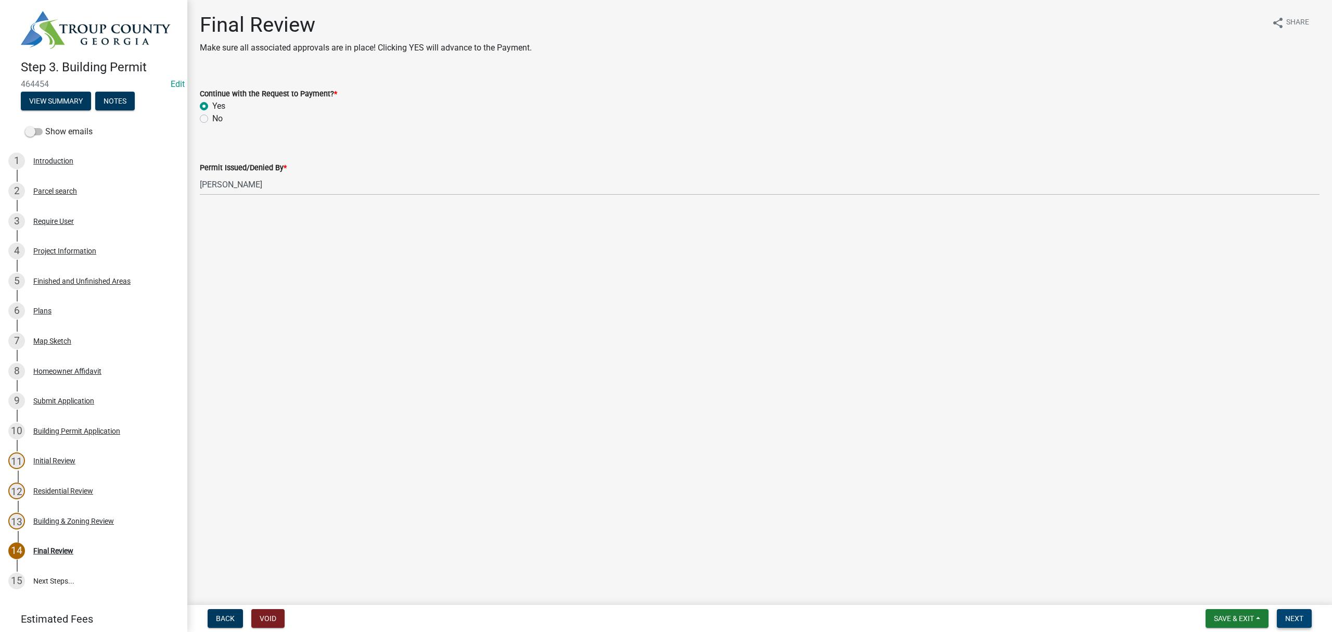
click at [1300, 626] on button "Next" at bounding box center [1294, 618] width 35 height 19
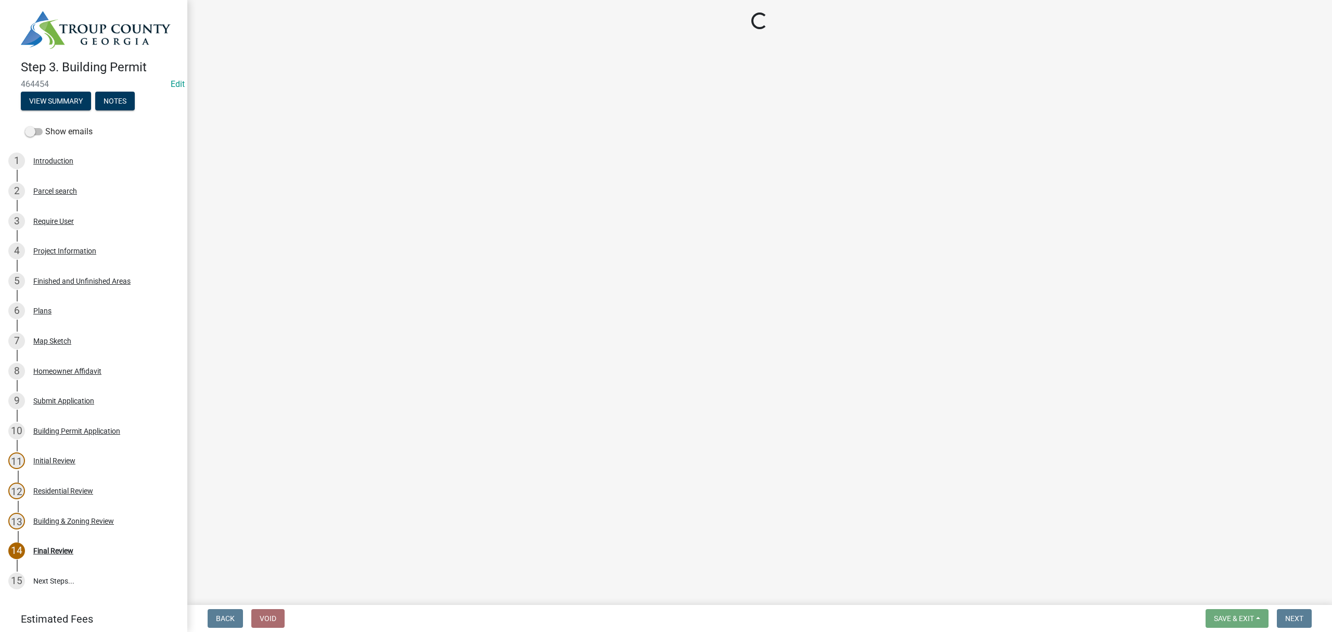
select select "3: 3"
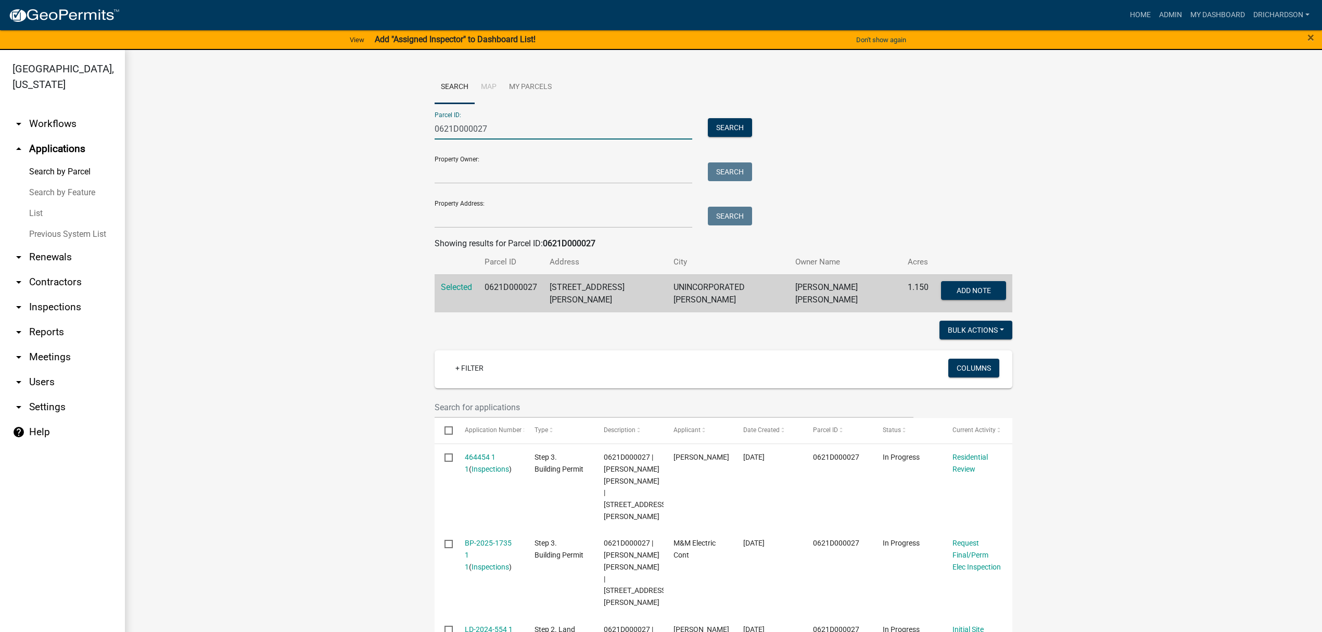
drag, startPoint x: 502, startPoint y: 124, endPoint x: 320, endPoint y: 117, distance: 182.8
click at [323, 117] on wm-workflow-application-search-view "Search Map My Parcels Parcel ID: 0621D000027 Search Property Owner: Search Prop…" at bounding box center [724, 534] width 1156 height 926
paste input "250 000014"
type input "0250 000014"
click at [716, 128] on button "Search" at bounding box center [730, 127] width 44 height 19
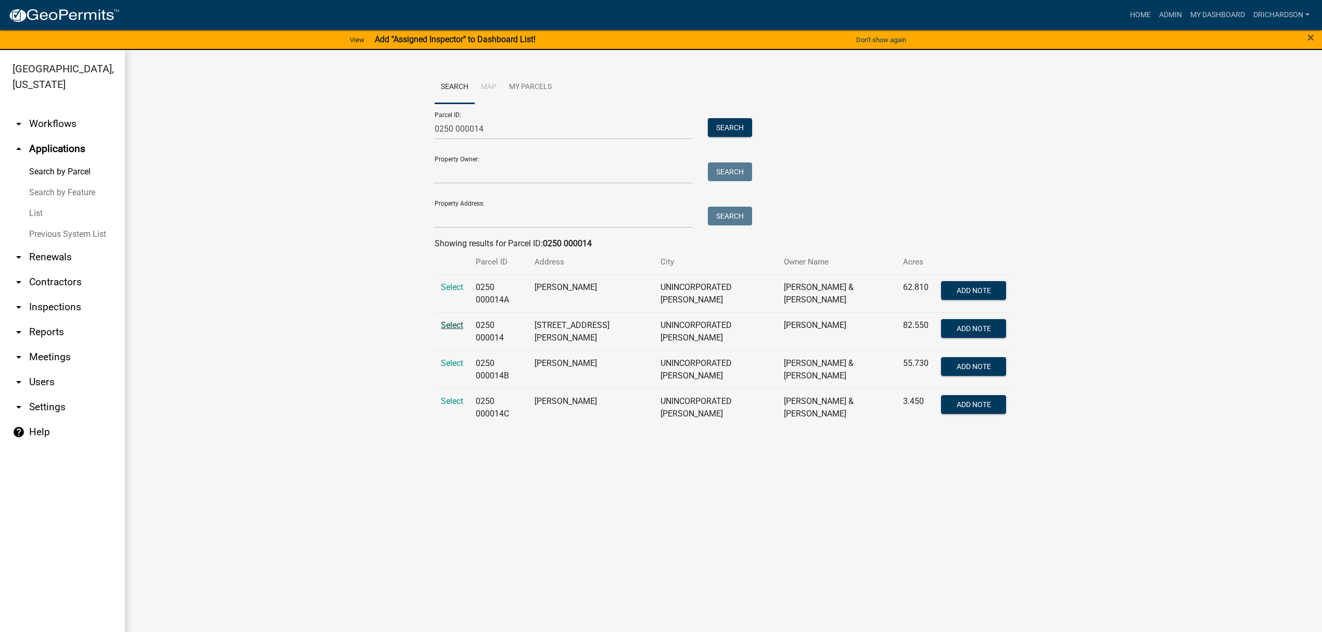
click at [456, 324] on span "Select" at bounding box center [452, 325] width 22 height 10
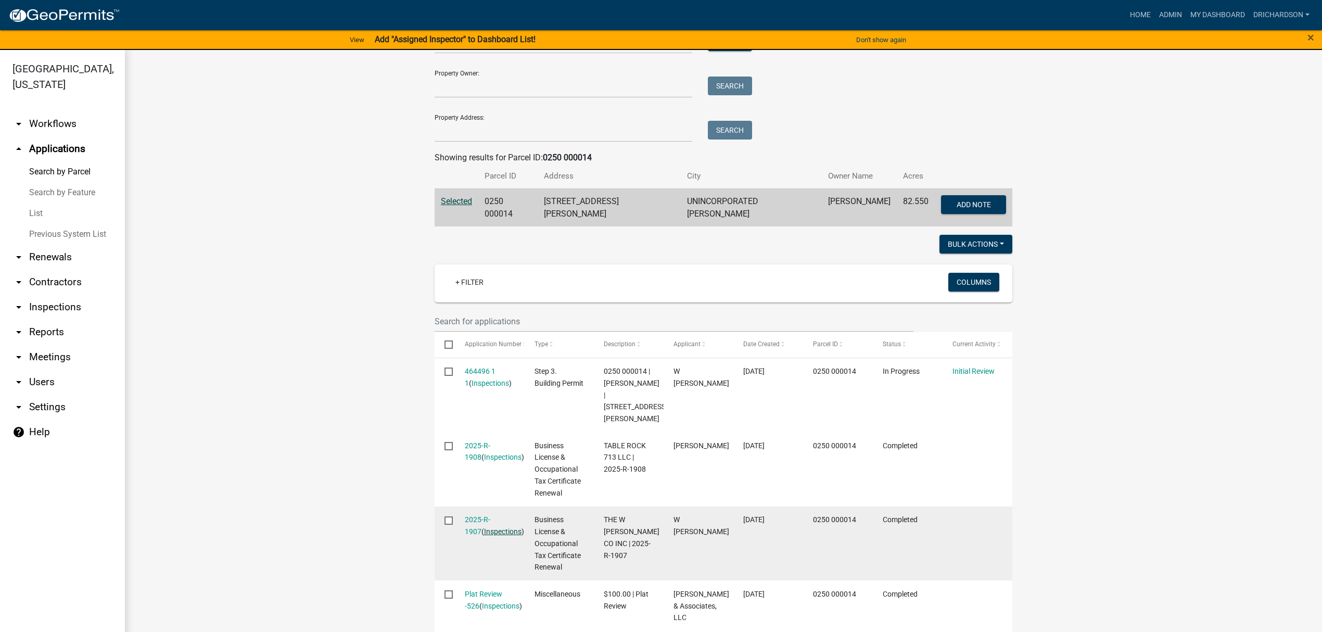
scroll to position [311, 0]
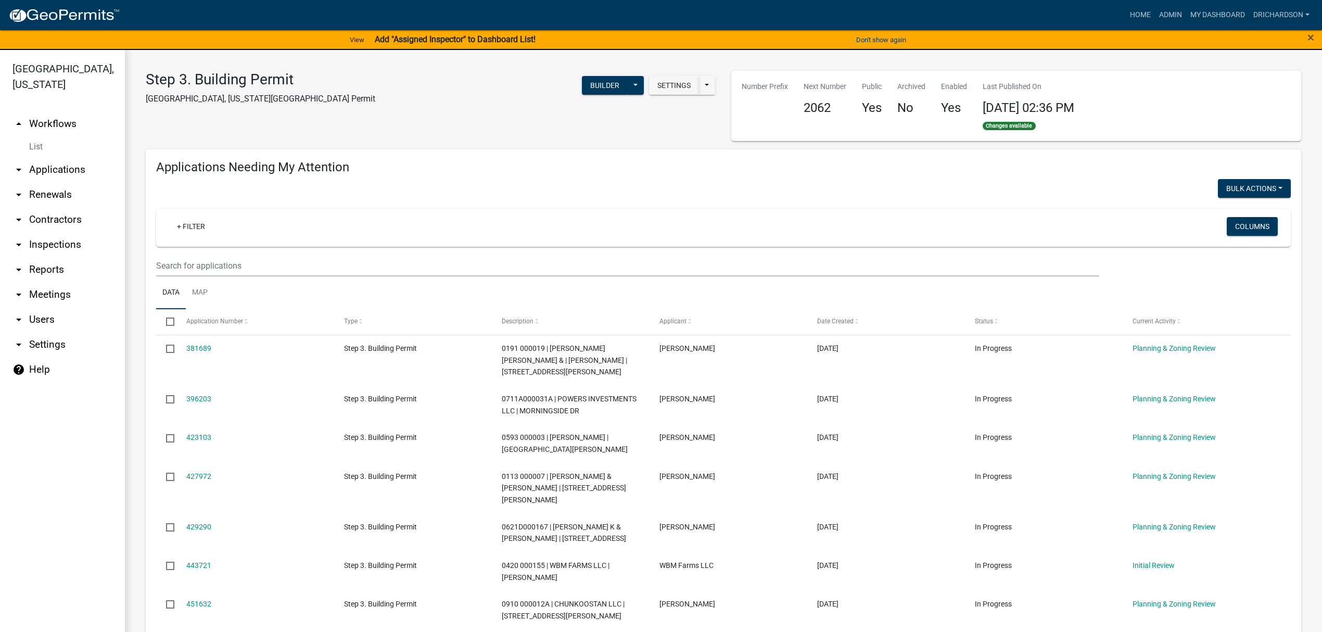
select select "1: 25"
select select "3: 100"
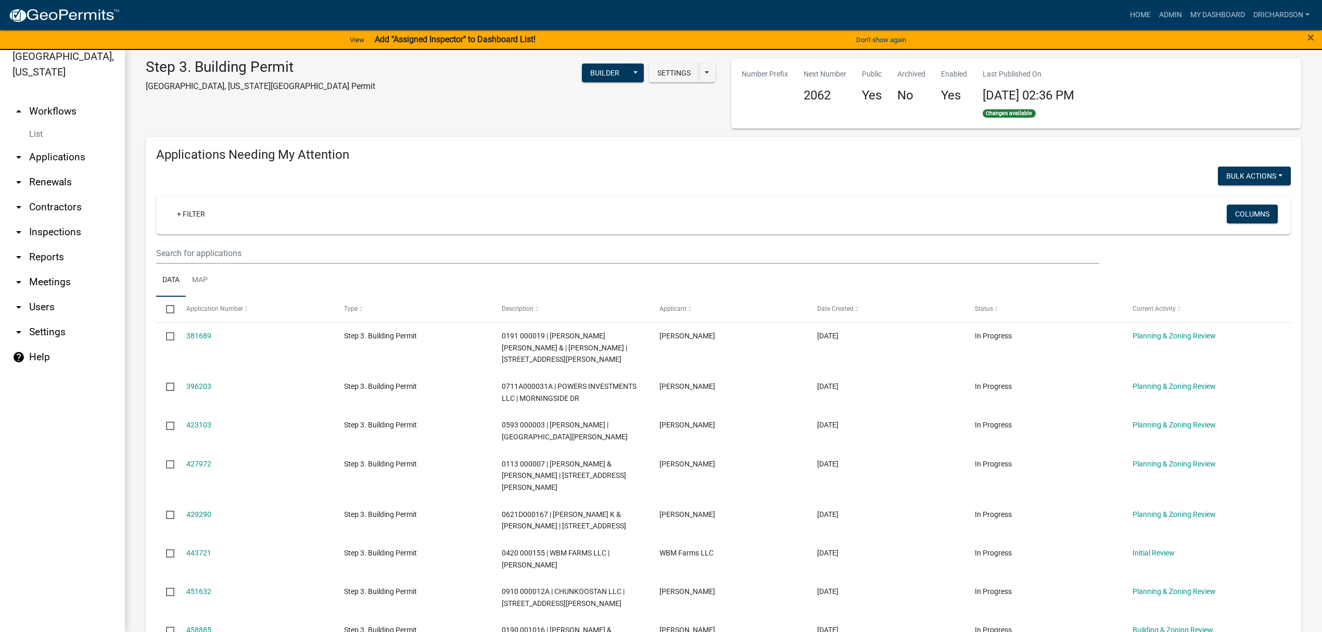
scroll to position [625, 0]
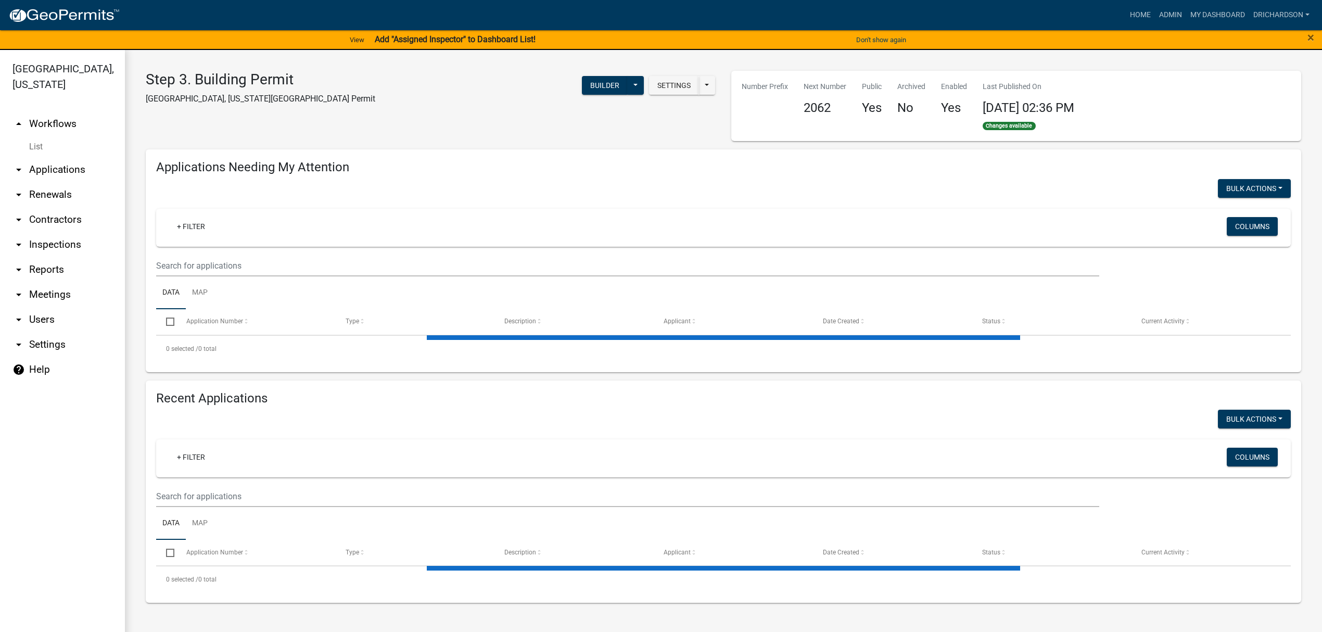
select select "1: 25"
select select "3: 100"
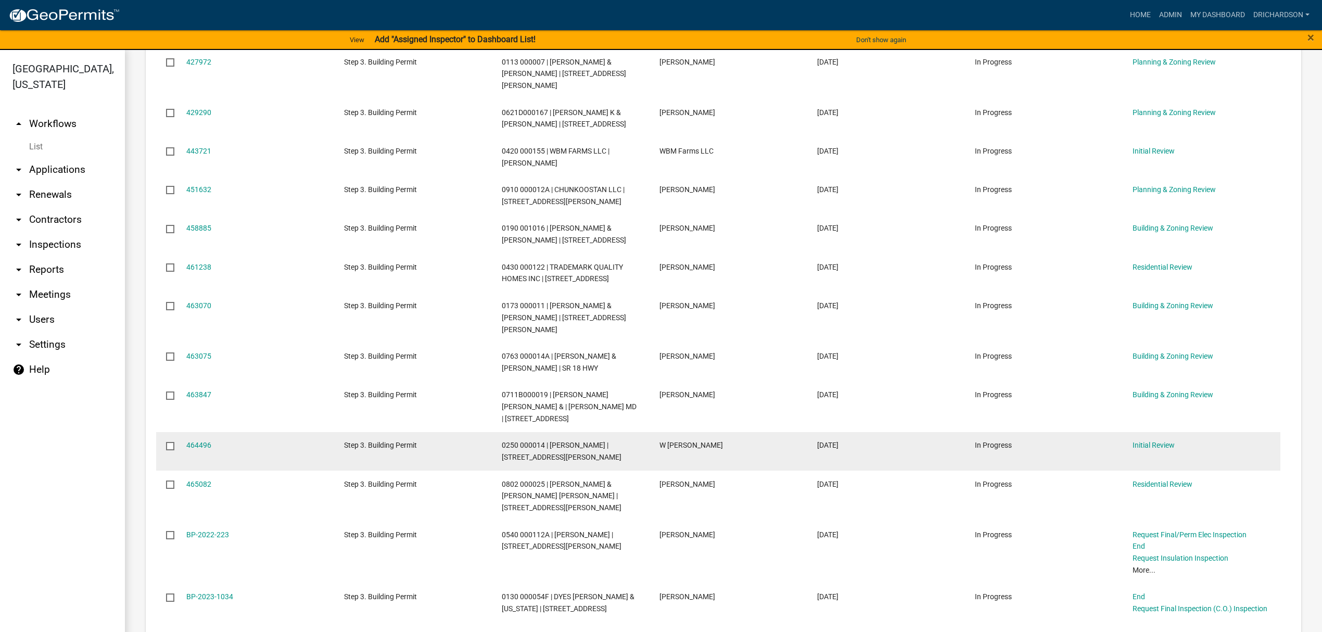
scroll to position [416, 0]
drag, startPoint x: 502, startPoint y: 442, endPoint x: 541, endPoint y: 439, distance: 39.6
click at [541, 439] on span "0250 000014 | PAYTON W REECE | 657 HIGHTOWER RD" at bounding box center [562, 449] width 120 height 20
drag, startPoint x: 548, startPoint y: 443, endPoint x: 531, endPoint y: 444, distance: 16.7
click at [548, 444] on span "0250 000014 | PAYTON W REECE | 657 HIGHTOWER RD" at bounding box center [562, 449] width 120 height 20
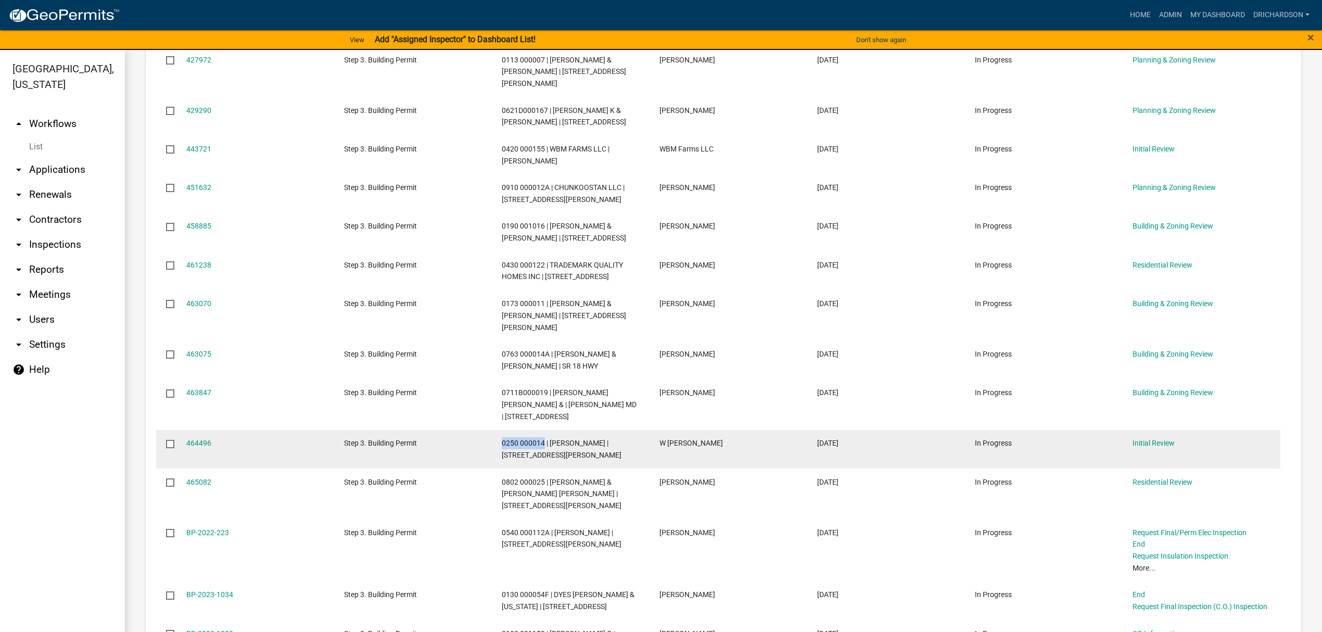
drag, startPoint x: 496, startPoint y: 443, endPoint x: 544, endPoint y: 442, distance: 48.4
click at [544, 442] on datatable-body-cell "0250 000014 | PAYTON W REECE | 657 HIGHTOWER RD" at bounding box center [571, 449] width 158 height 39
copy span "0250 000014"
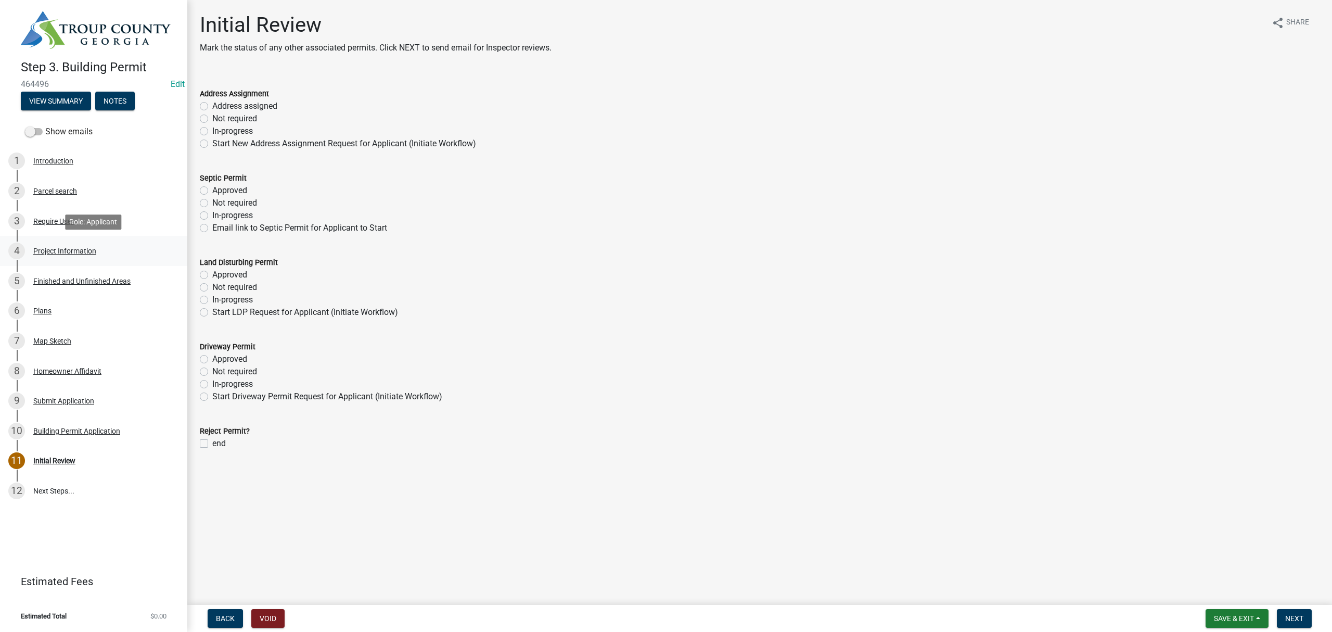
click at [65, 252] on div "Project Information" at bounding box center [64, 250] width 63 height 7
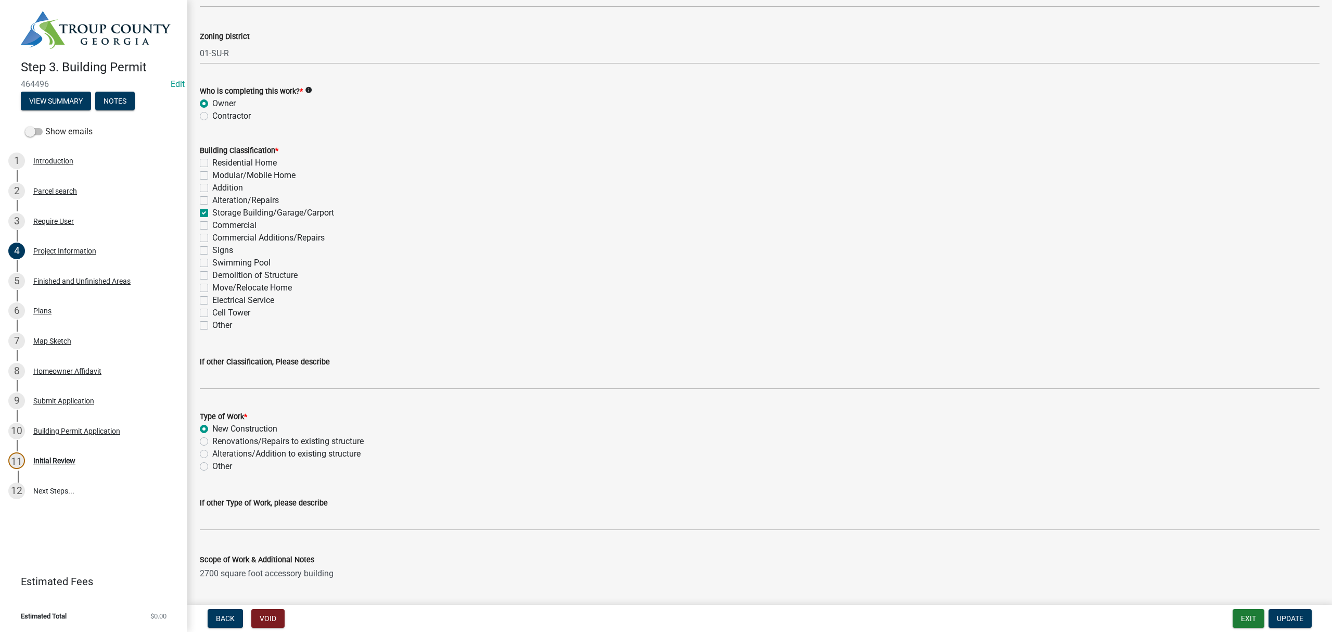
scroll to position [814, 0]
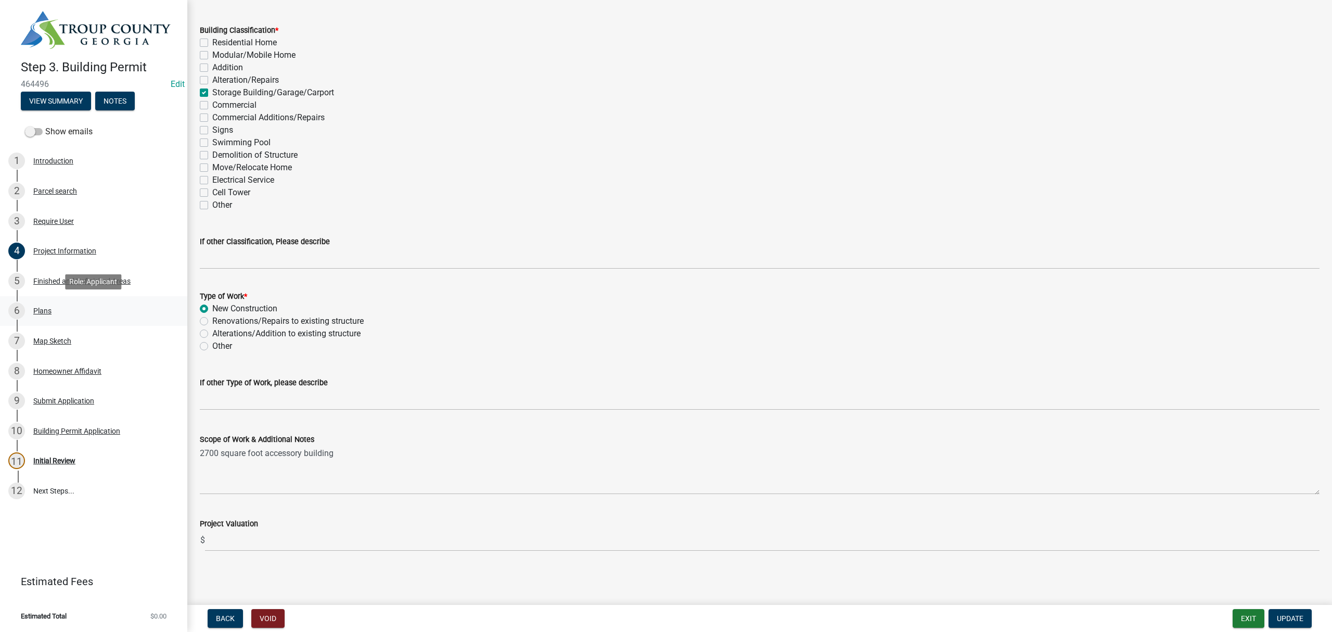
click at [67, 307] on div "6 Plans" at bounding box center [89, 310] width 162 height 17
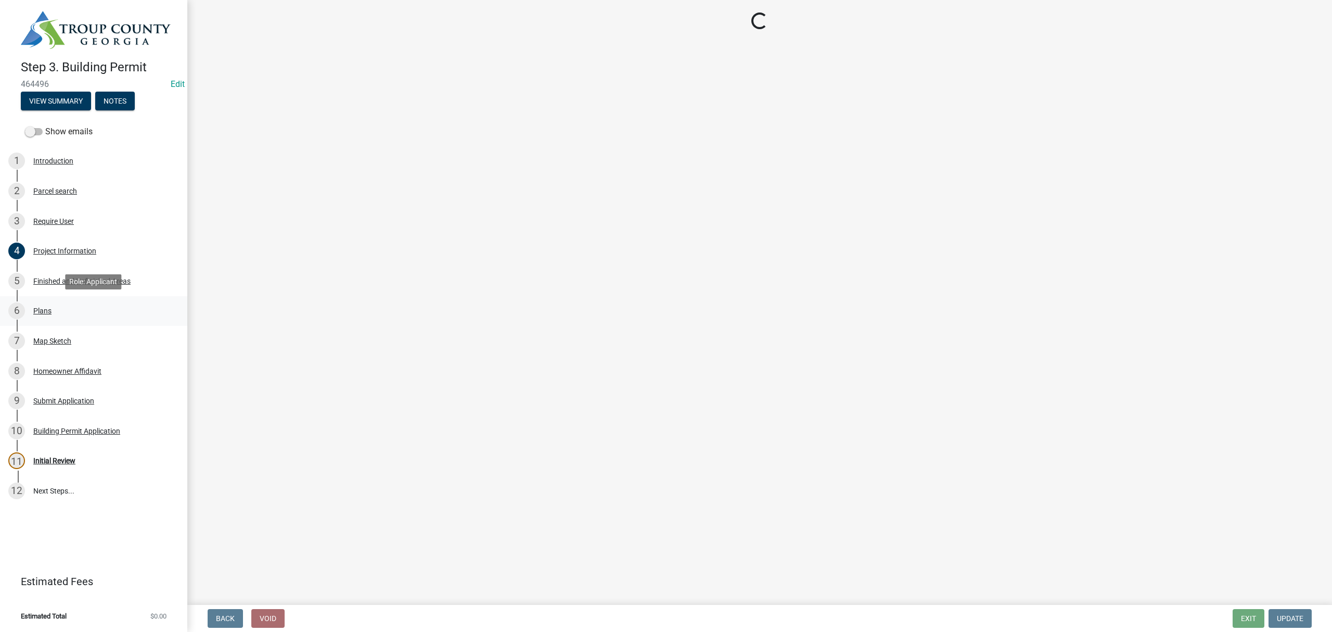
scroll to position [0, 0]
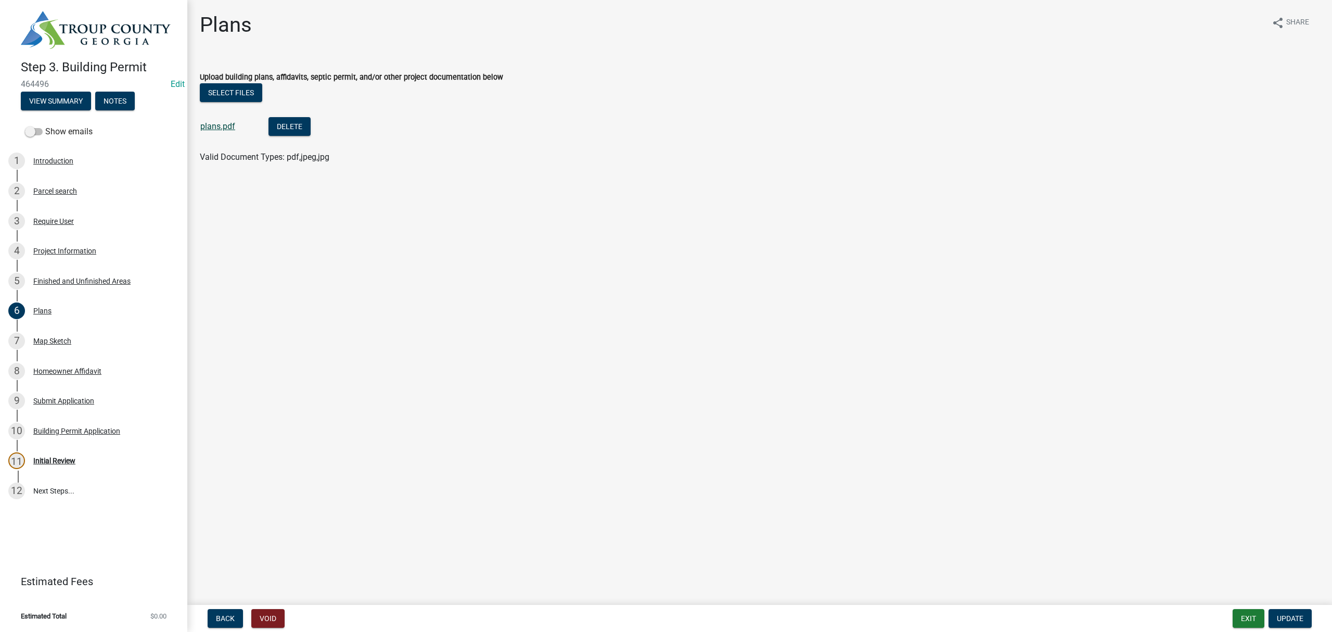
click at [223, 124] on link "plans.pdf" at bounding box center [217, 126] width 35 height 10
click at [67, 333] on div "7 Map Sketch" at bounding box center [89, 341] width 162 height 17
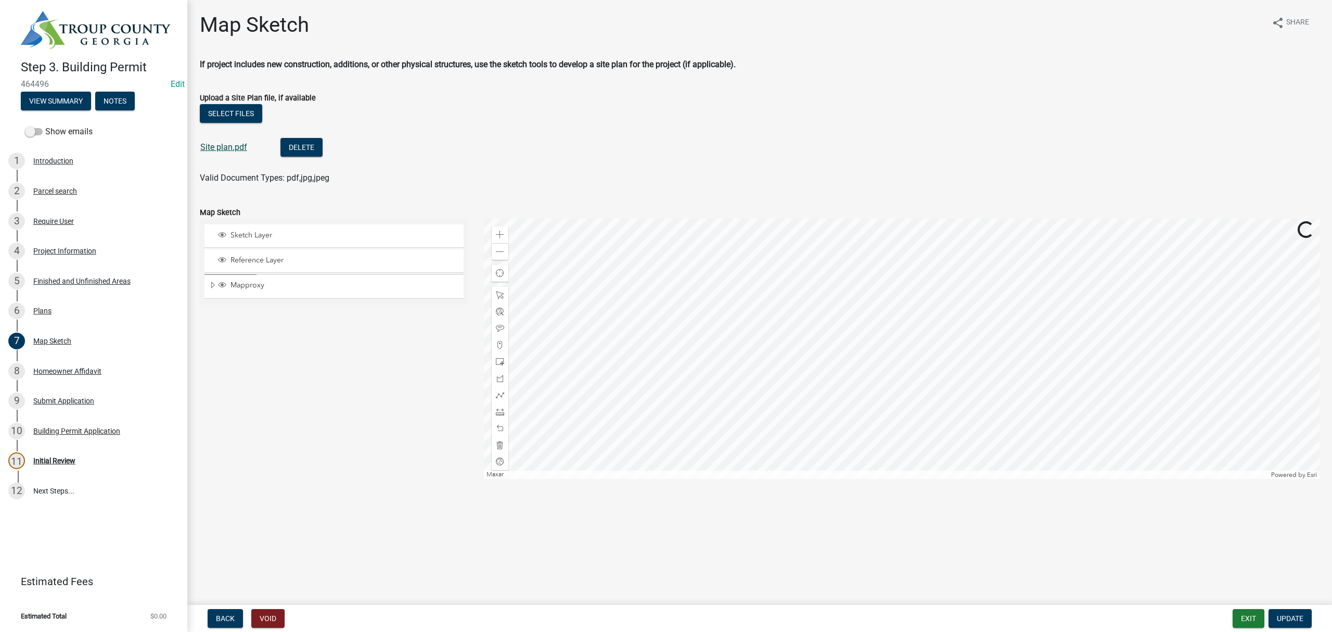
click at [236, 148] on link "Site plan.pdf" at bounding box center [223, 147] width 47 height 10
click at [61, 457] on div "Initial Review" at bounding box center [54, 460] width 42 height 7
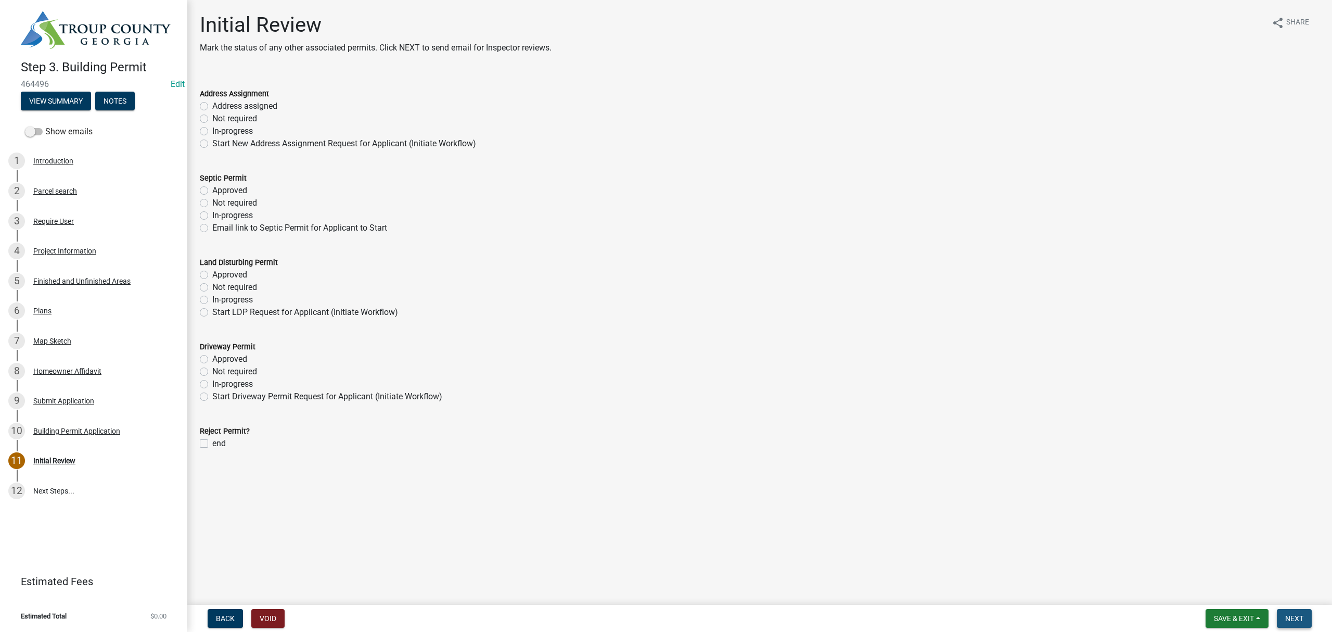
click at [1300, 617] on span "Next" at bounding box center [1295, 618] width 18 height 8
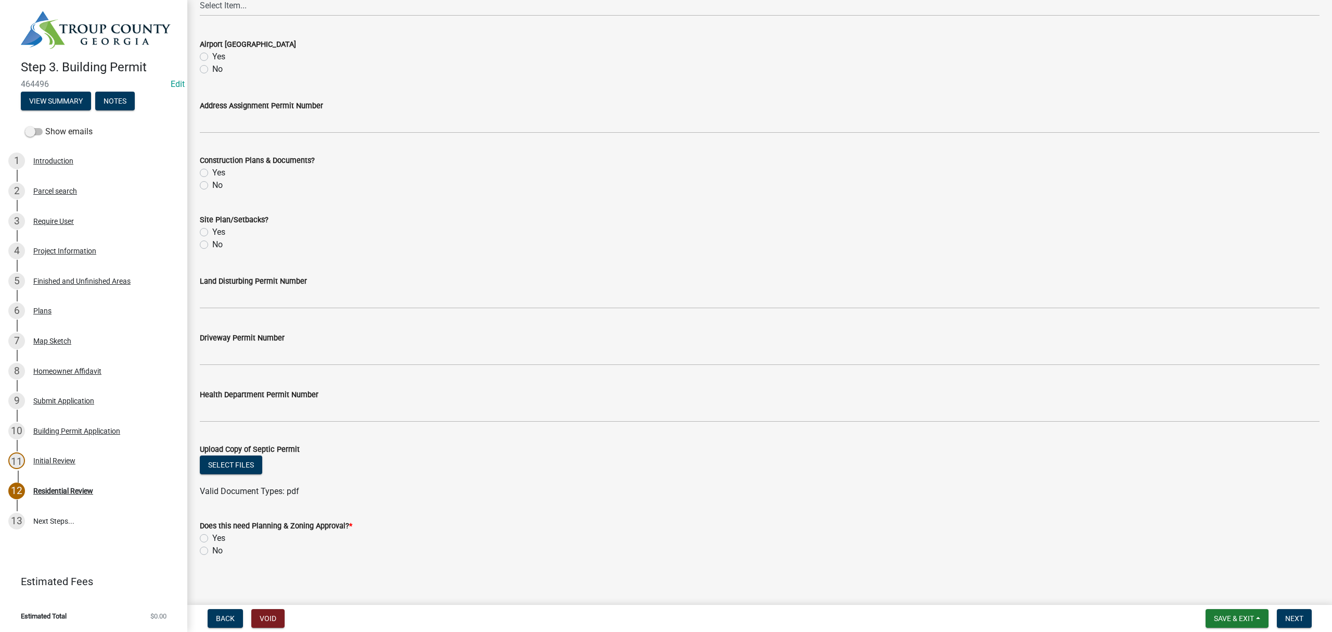
scroll to position [227, 0]
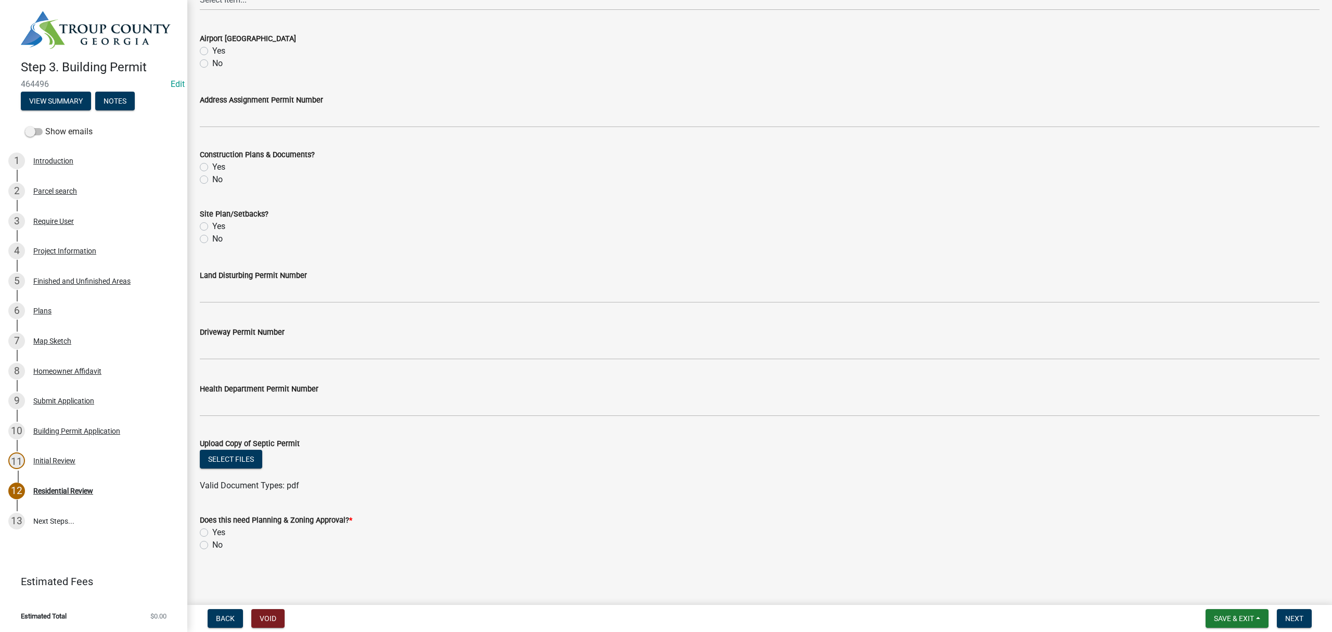
click at [212, 531] on label "Yes" at bounding box center [218, 532] width 13 height 12
click at [212, 531] on input "Yes" at bounding box center [215, 529] width 7 height 7
radio input "true"
click at [1293, 614] on span "Next" at bounding box center [1295, 618] width 18 height 8
